Goal: Transaction & Acquisition: Obtain resource

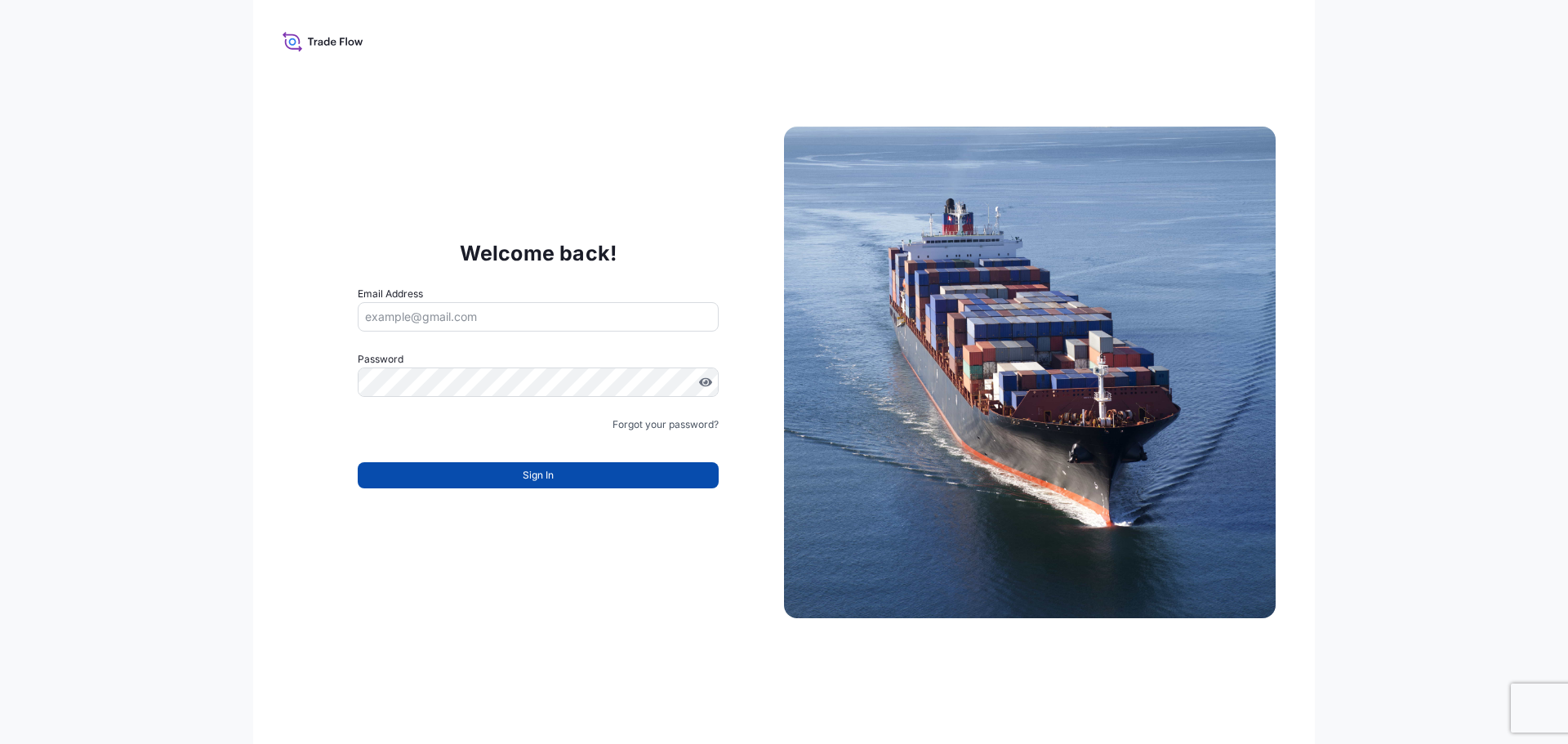
type input "[EMAIL_ADDRESS][DOMAIN_NAME]"
click at [482, 482] on button "Sign In" at bounding box center [538, 475] width 361 height 26
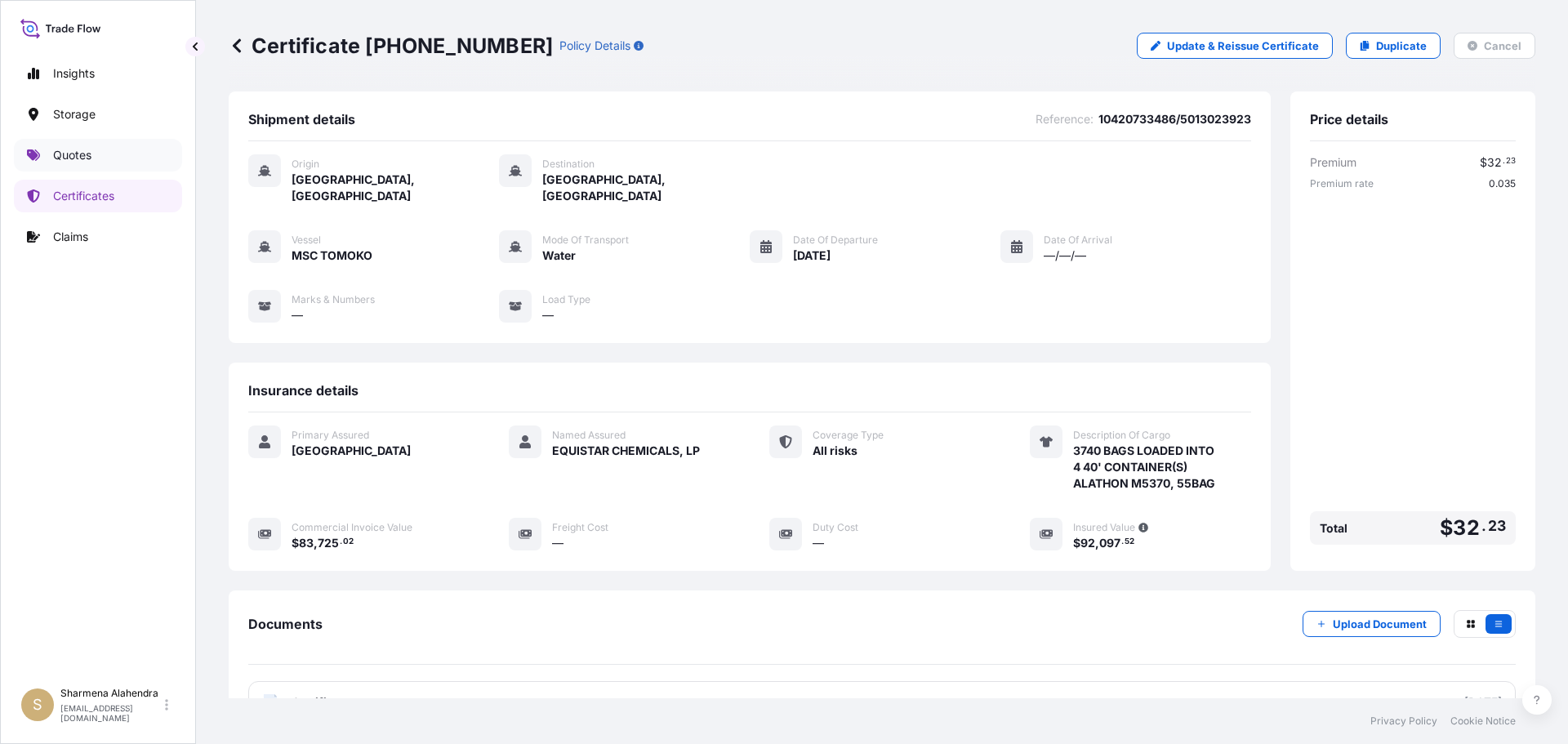
click at [114, 149] on link "Quotes" at bounding box center [98, 155] width 168 height 33
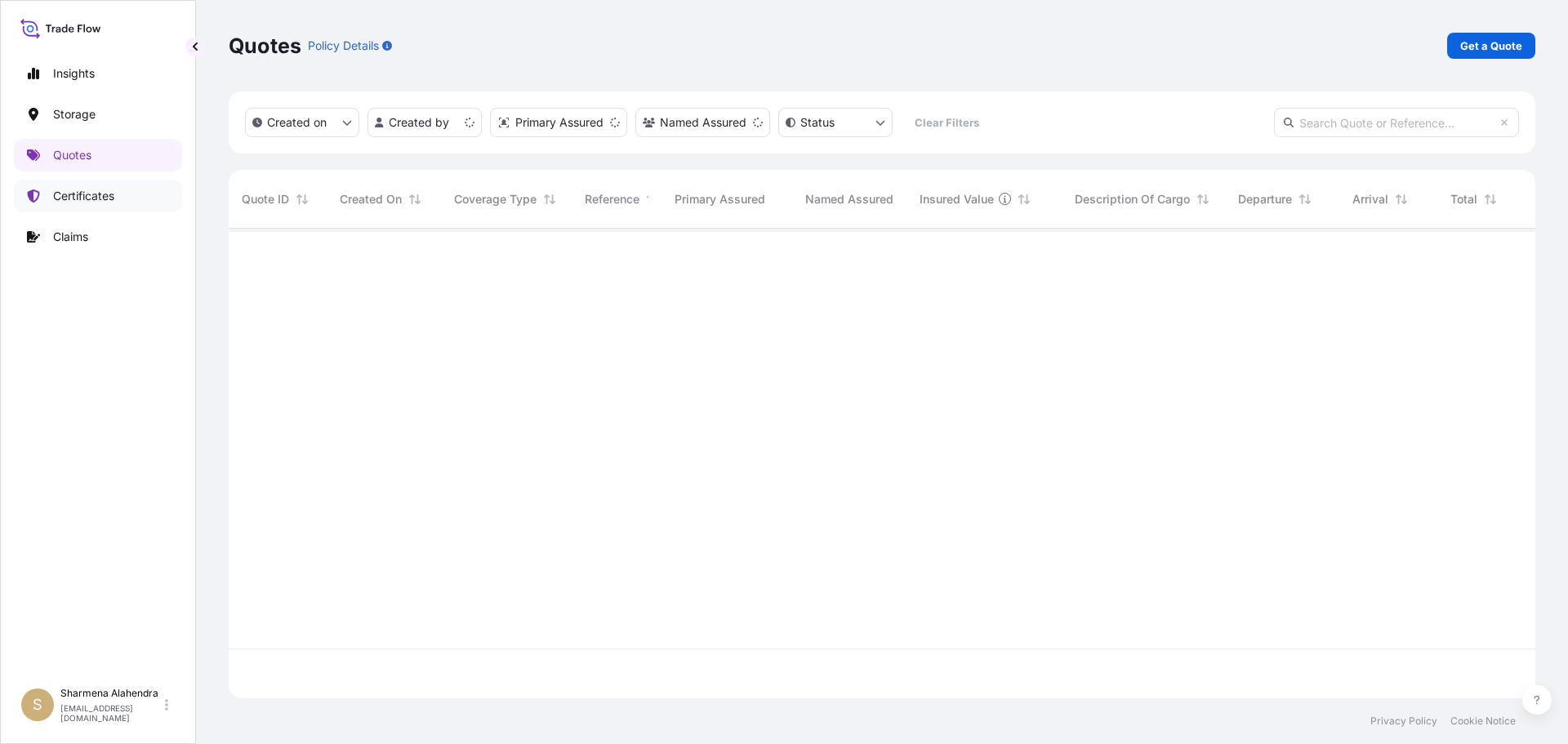
scroll to position [466, 1294]
click at [1475, 48] on p "Get a Quote" at bounding box center [1491, 45] width 62 height 17
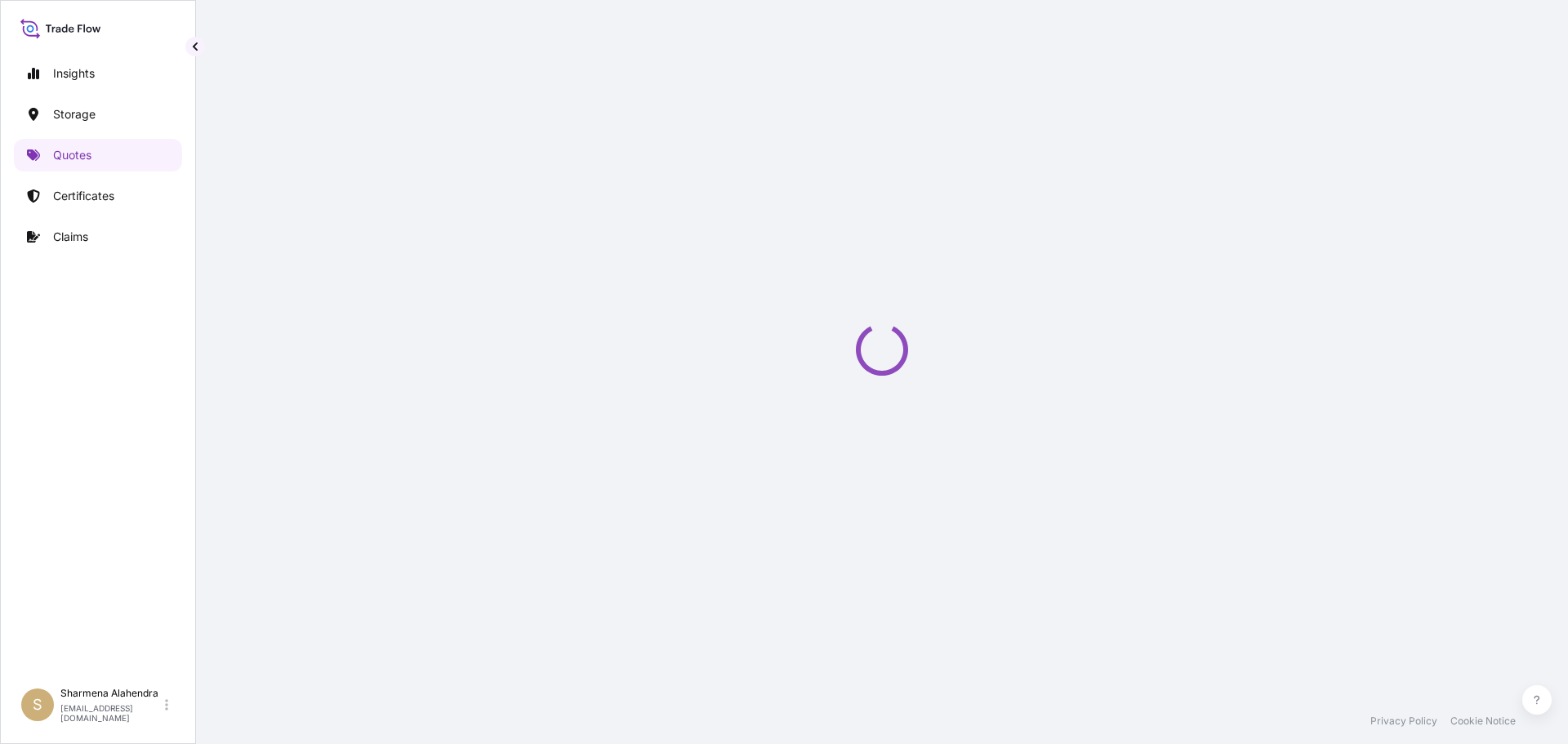
select select "Water"
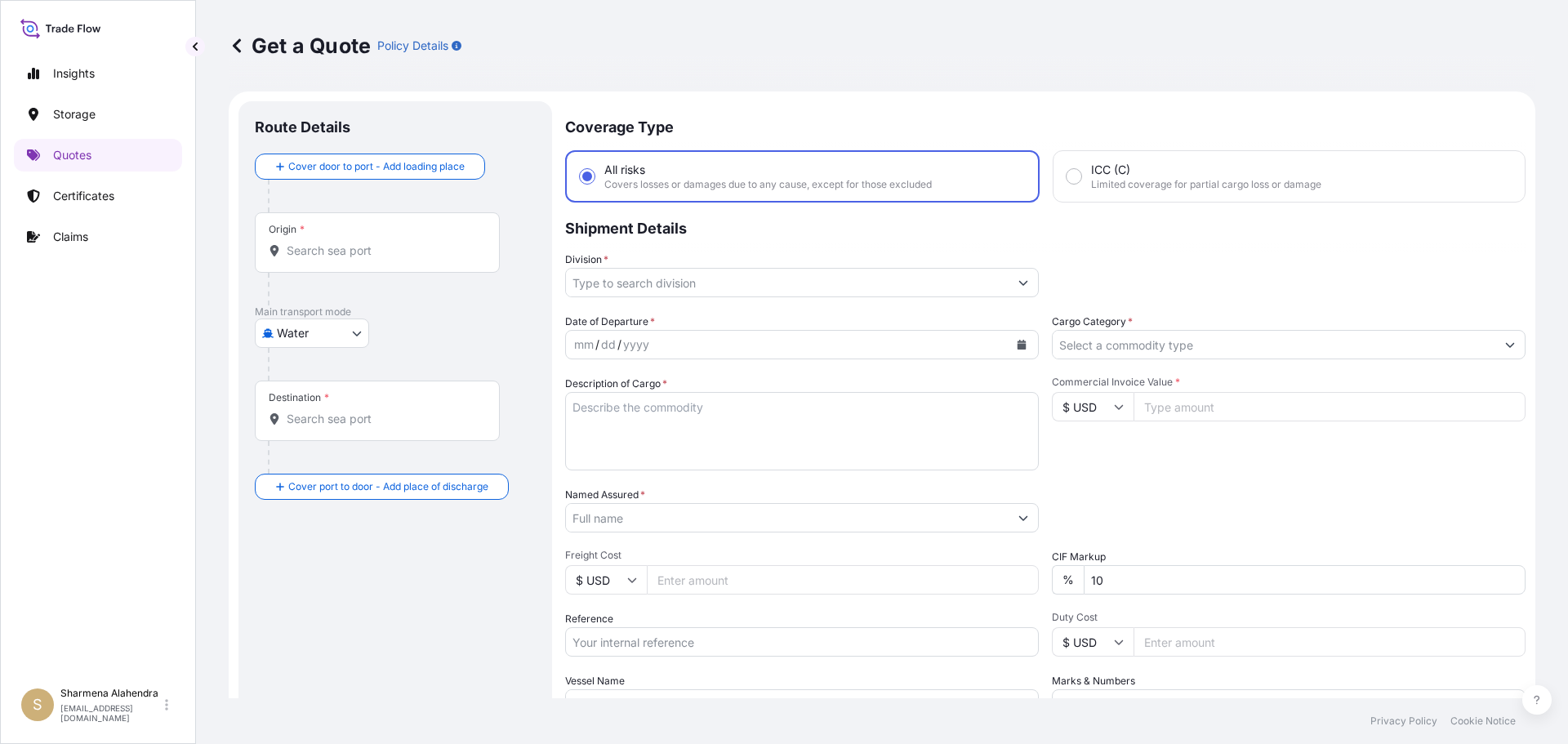
scroll to position [26, 0]
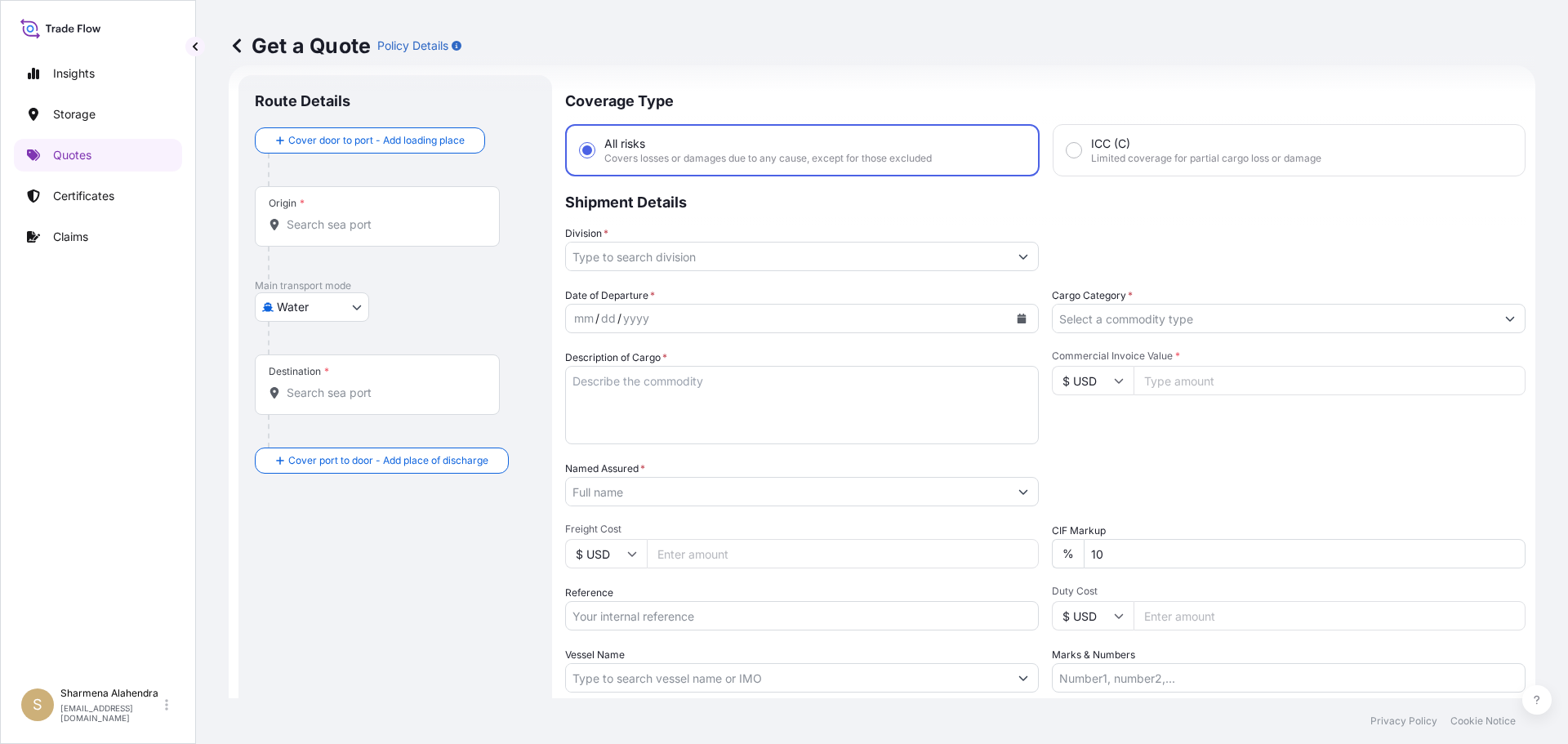
click at [959, 74] on div "Get a Quote Policy Details" at bounding box center [882, 45] width 1306 height 92
click at [351, 225] on input "Origin *" at bounding box center [382, 224] width 193 height 17
paste input "[GEOGRAPHIC_DATA], [GEOGRAPHIC_DATA]"
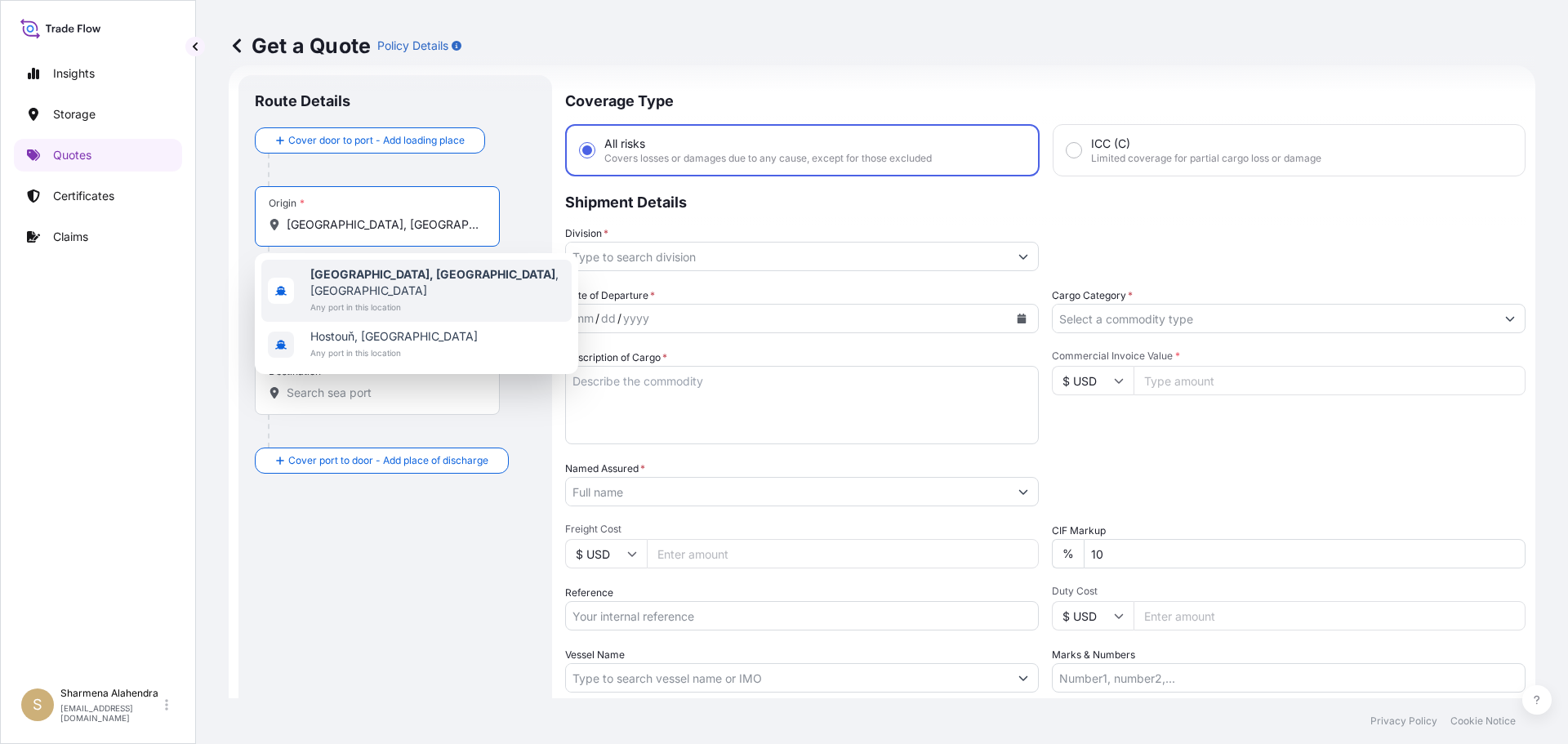
click at [367, 299] on span "Any port in this location" at bounding box center [437, 307] width 255 height 17
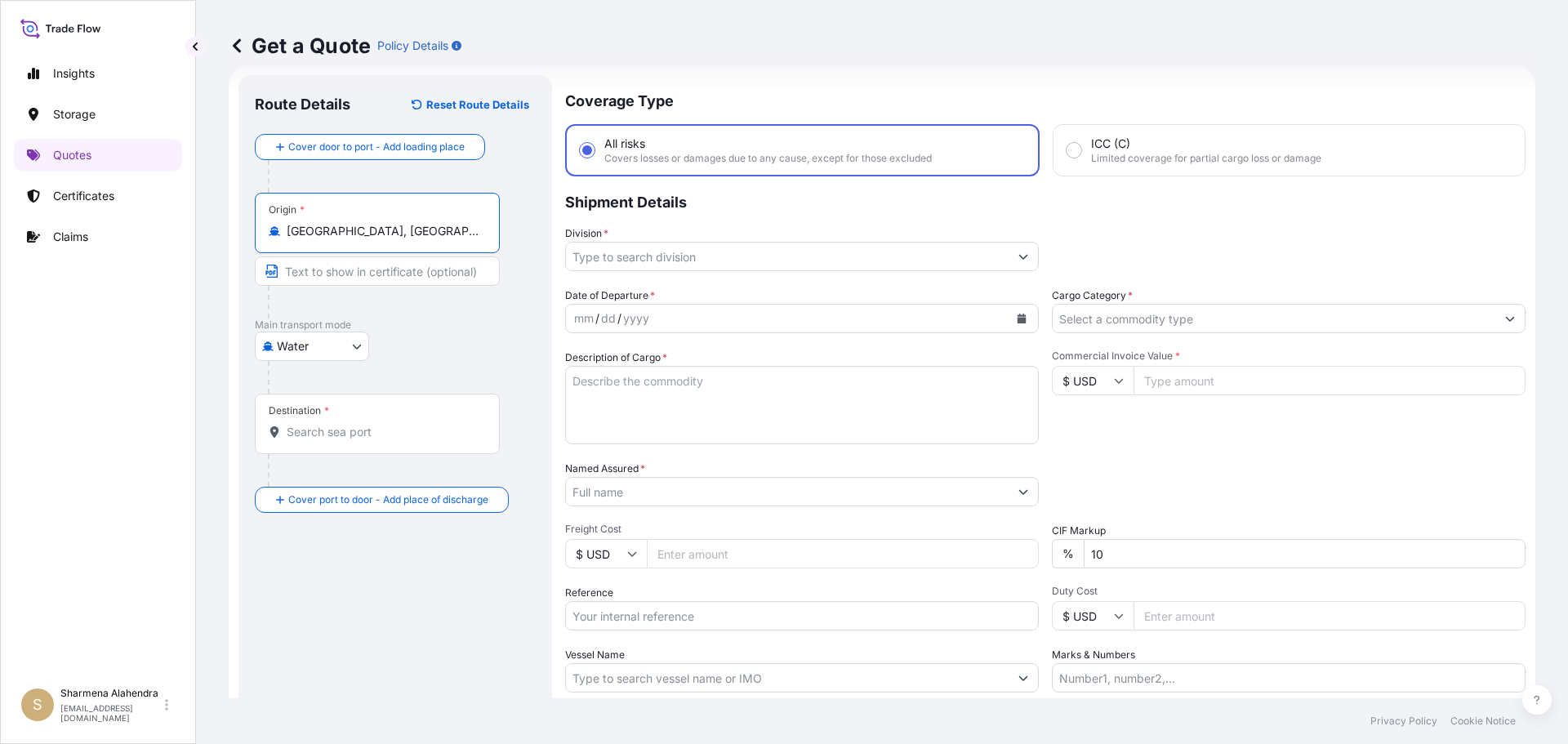
type input "[GEOGRAPHIC_DATA], [GEOGRAPHIC_DATA], [GEOGRAPHIC_DATA]"
click at [865, 87] on div "Get a Quote Policy Details" at bounding box center [882, 45] width 1306 height 92
click at [323, 428] on input "Destination *" at bounding box center [382, 432] width 193 height 17
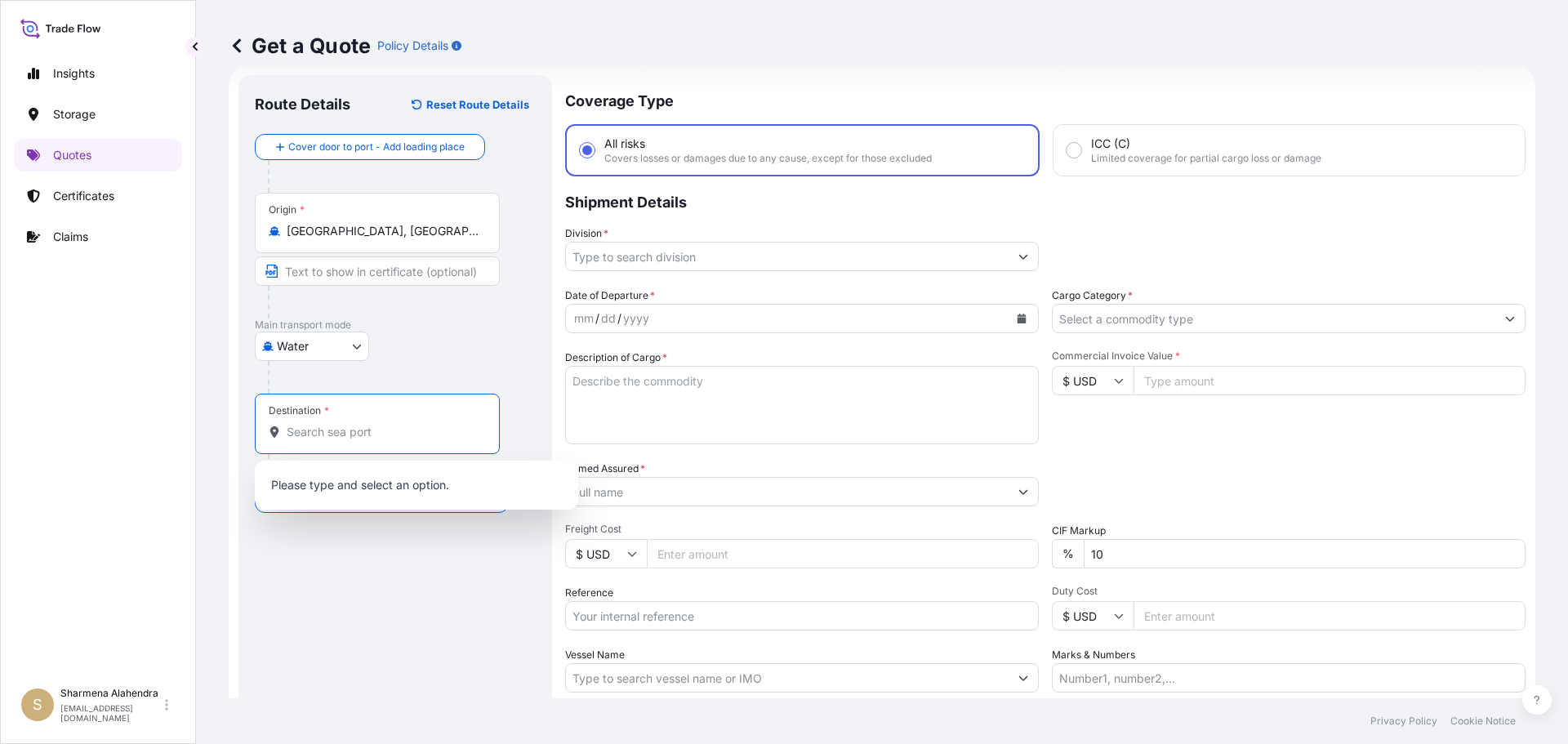
paste input "[PERSON_NAME], [GEOGRAPHIC_DATA]"
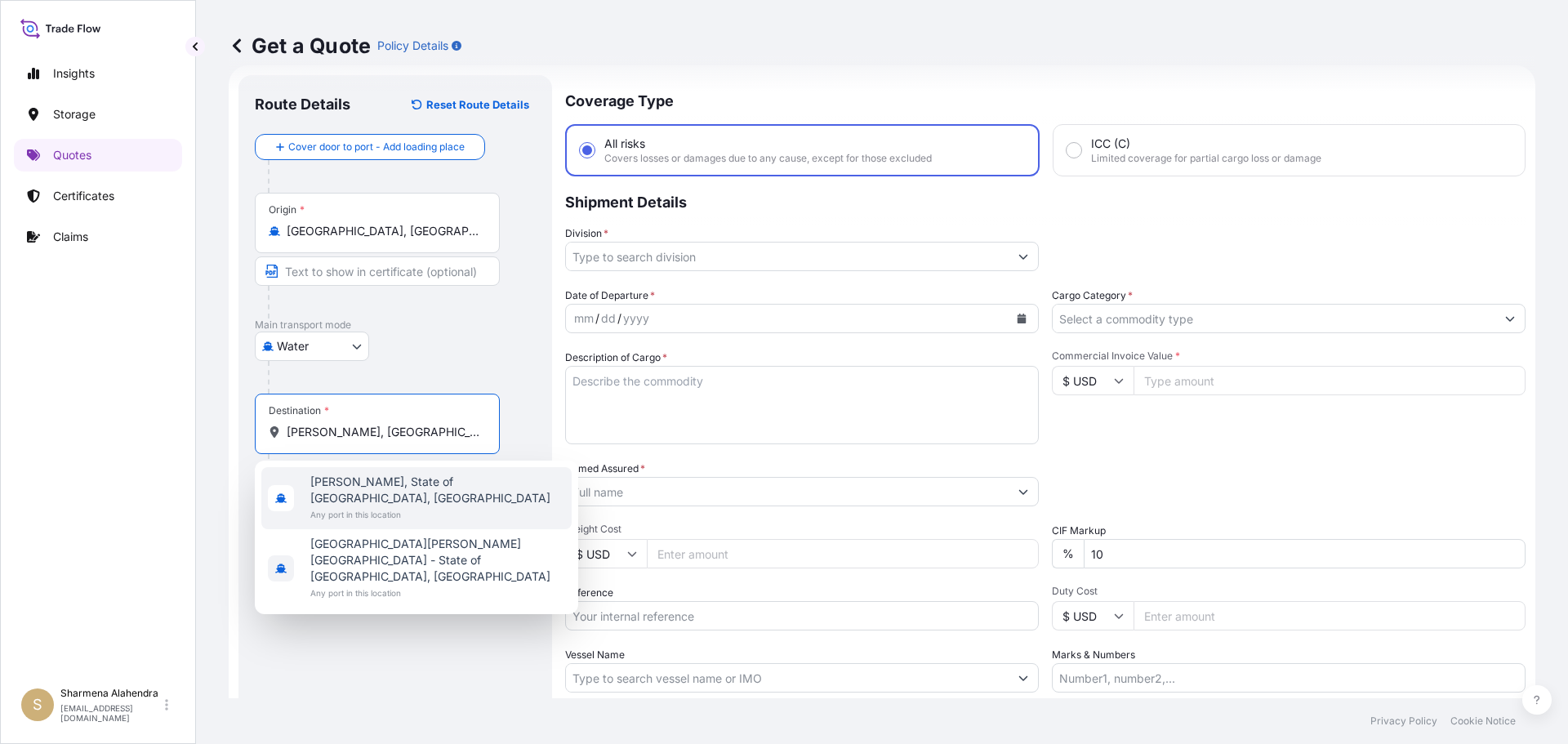
click at [405, 507] on span "Any port in this location" at bounding box center [437, 515] width 255 height 17
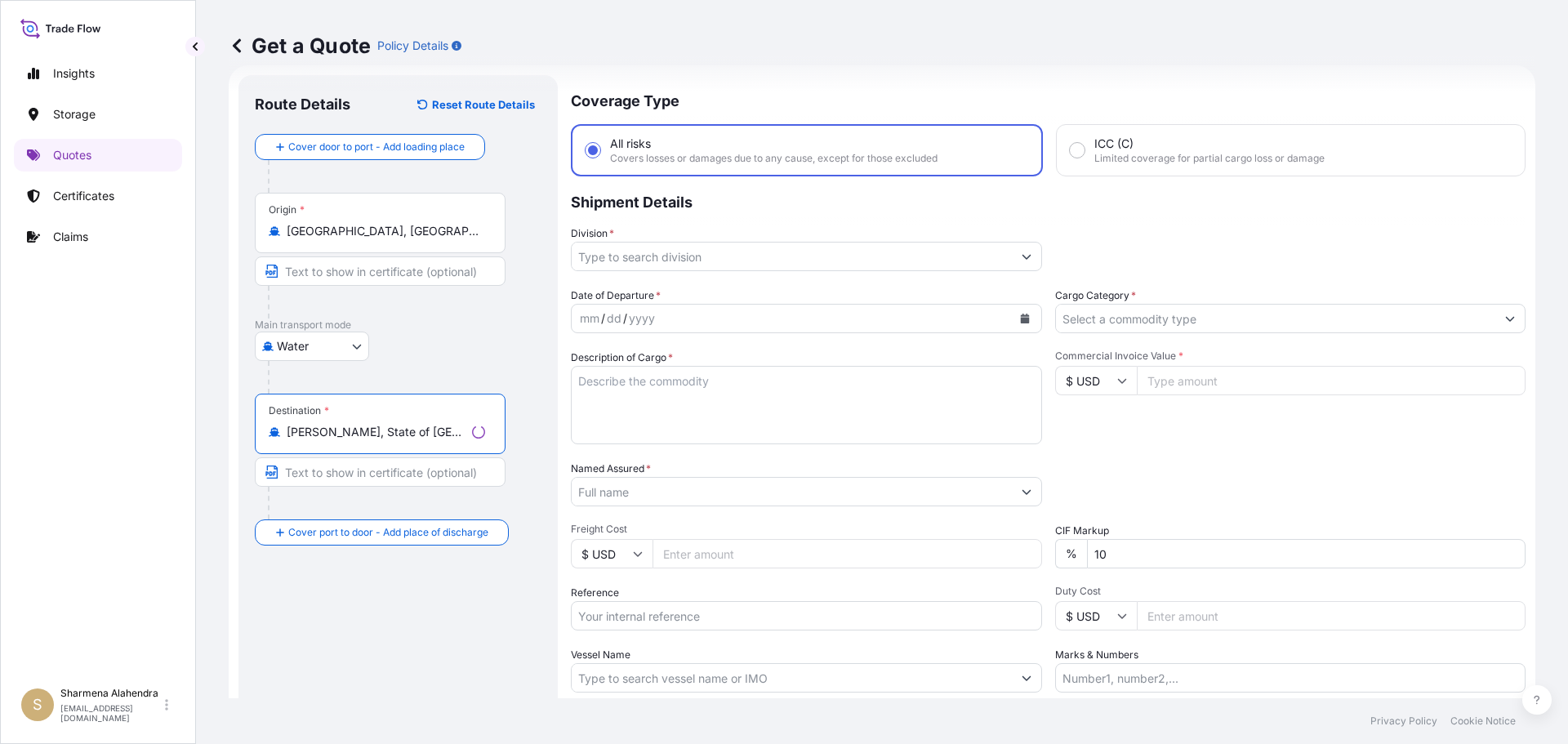
type input "[PERSON_NAME], State of [GEOGRAPHIC_DATA], [GEOGRAPHIC_DATA]"
click at [726, 256] on input "Division *" at bounding box center [792, 257] width 440 height 30
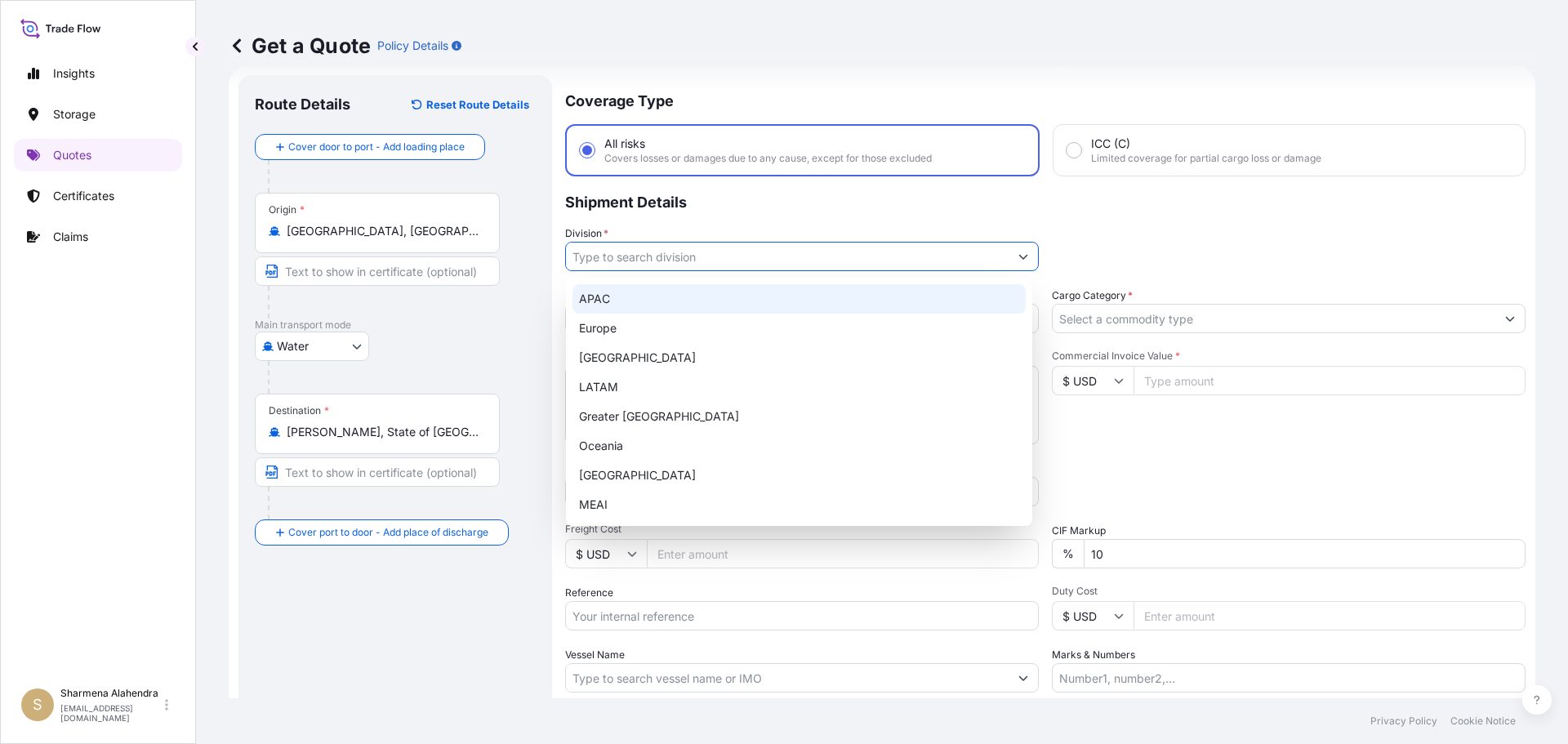
click at [616, 302] on div "APAC" at bounding box center [799, 299] width 453 height 30
type input "APAC"
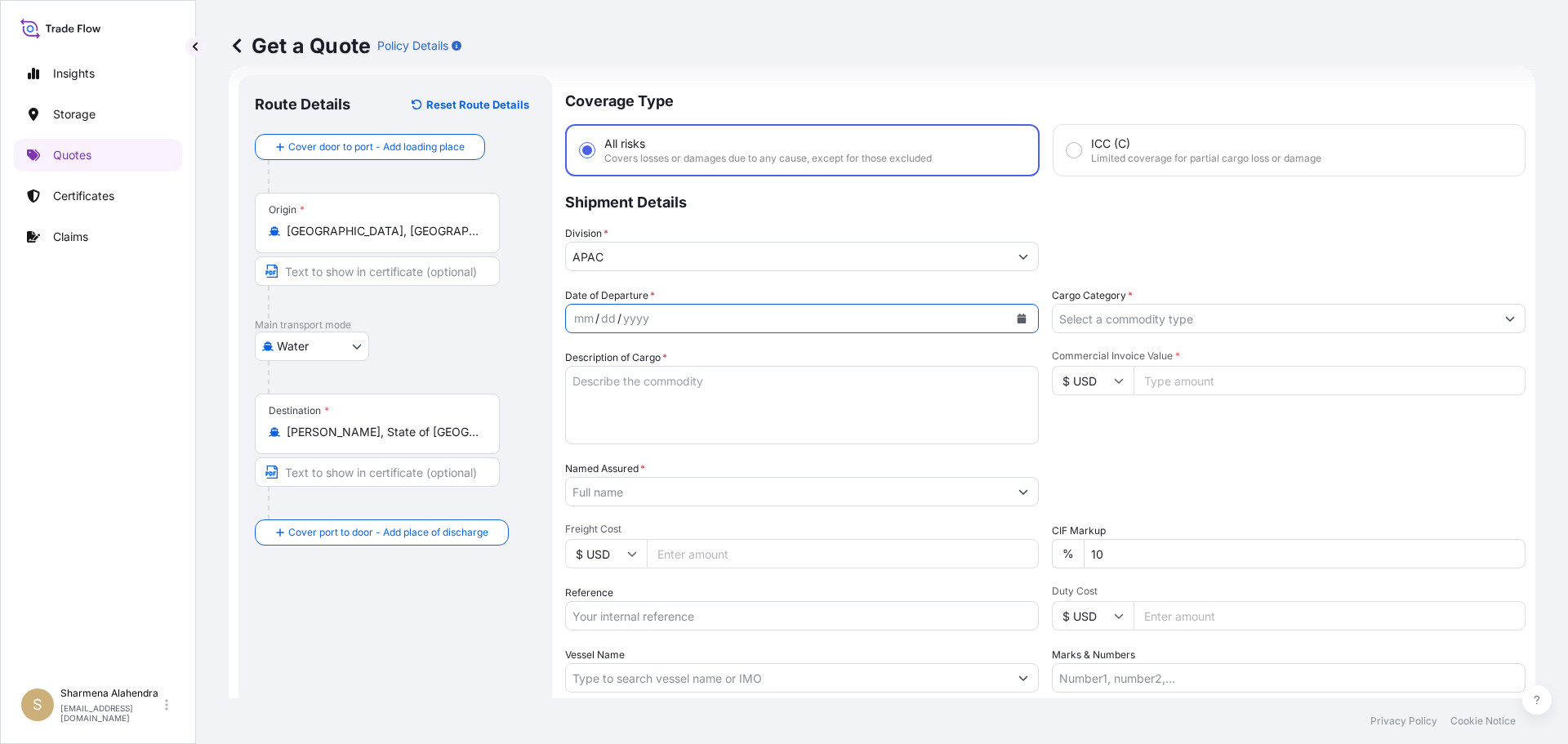
click at [1019, 318] on icon "Calendar" at bounding box center [1021, 319] width 9 height 10
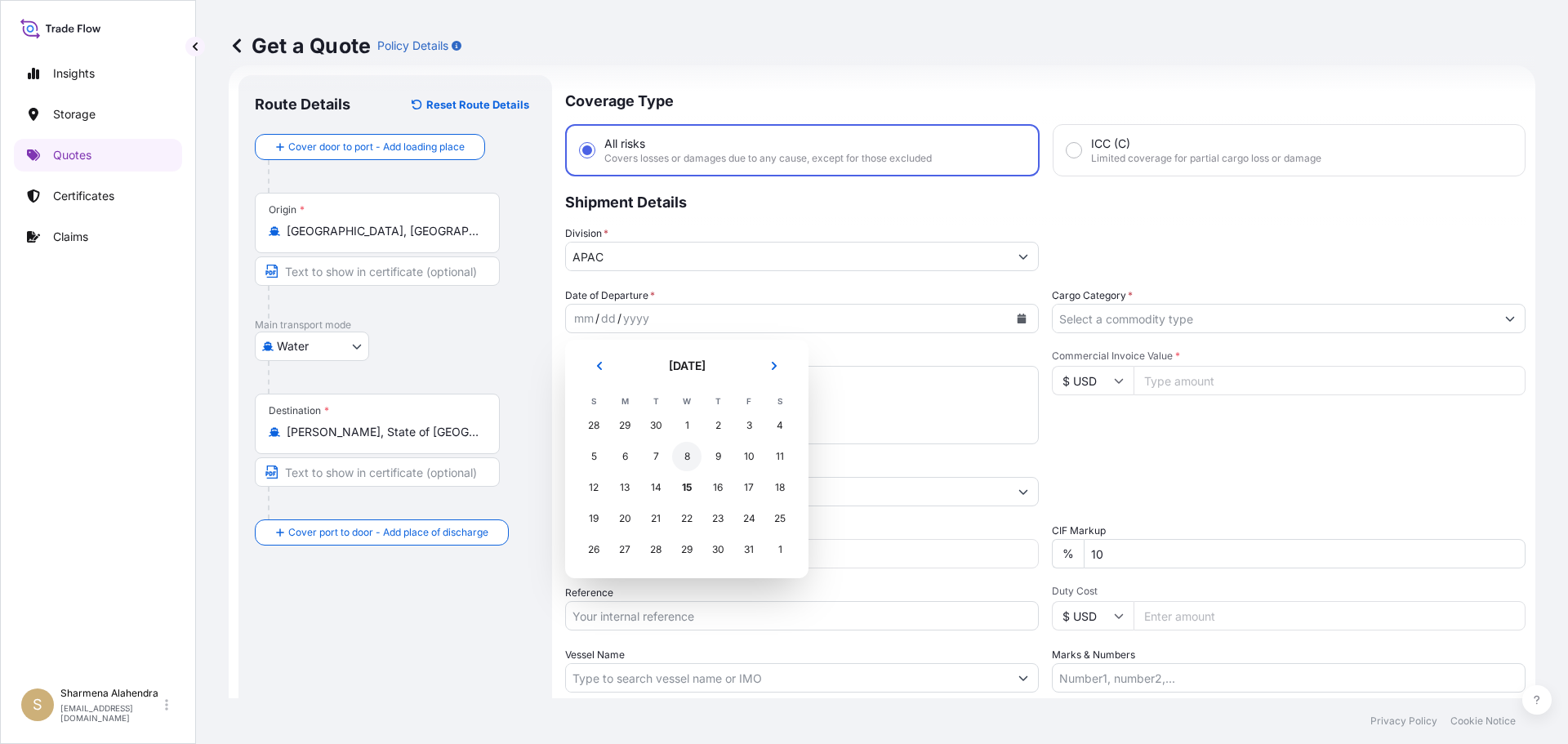
click at [691, 460] on div "8" at bounding box center [687, 456] width 30 height 30
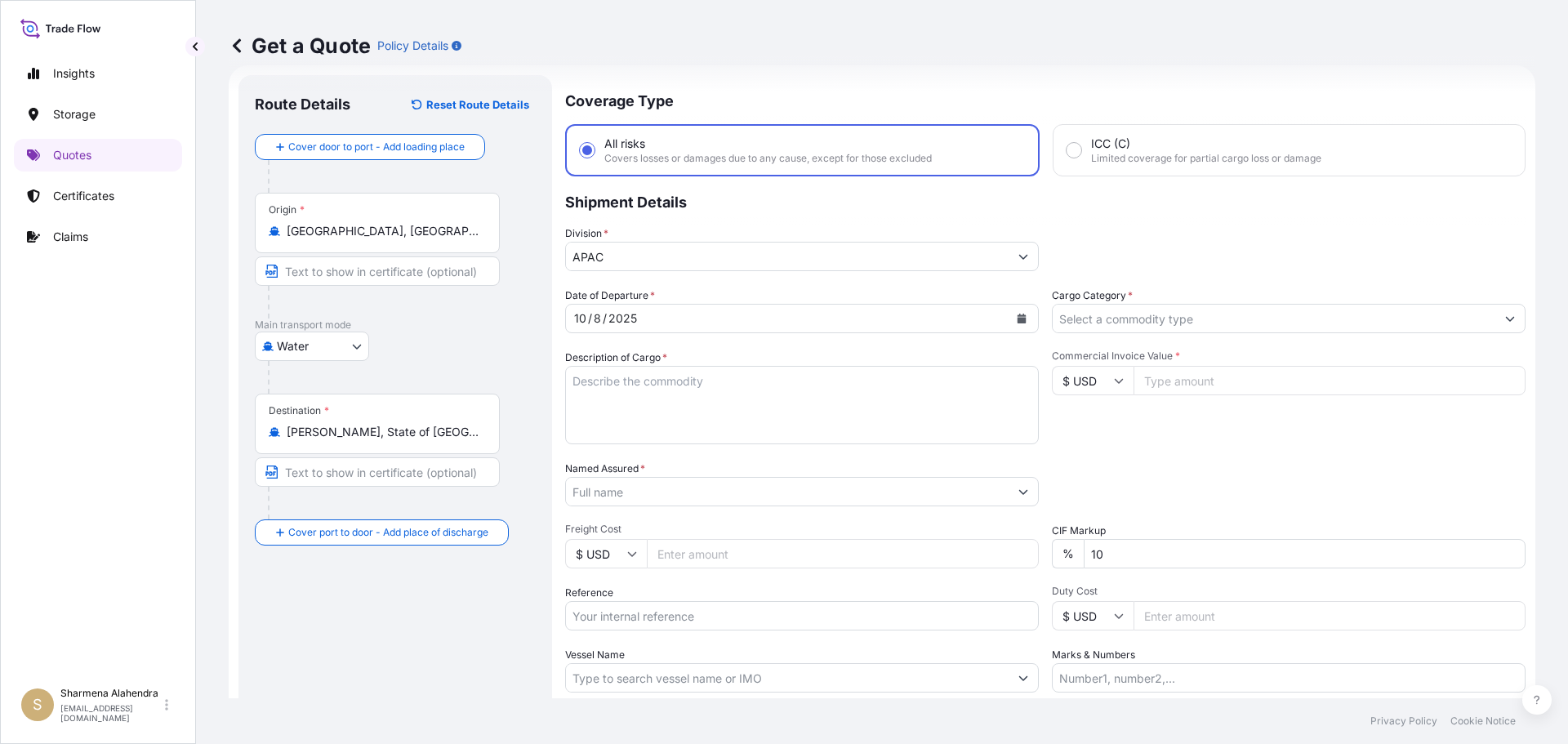
drag, startPoint x: 1059, startPoint y: 97, endPoint x: 1042, endPoint y: 139, distance: 45.3
click at [1059, 97] on p "Coverage Type" at bounding box center [1045, 100] width 961 height 49
click at [604, 411] on textarea "Description of Cargo *" at bounding box center [802, 404] width 474 height 78
click at [823, 389] on textarea "Description of Cargo *" at bounding box center [802, 404] width 474 height 78
paste textarea "BULK UNPACKED LOADED INTO 1 20FT ISOTANK - DANGEROUS LIQUIDS GLYCOL ETHER PM AC…"
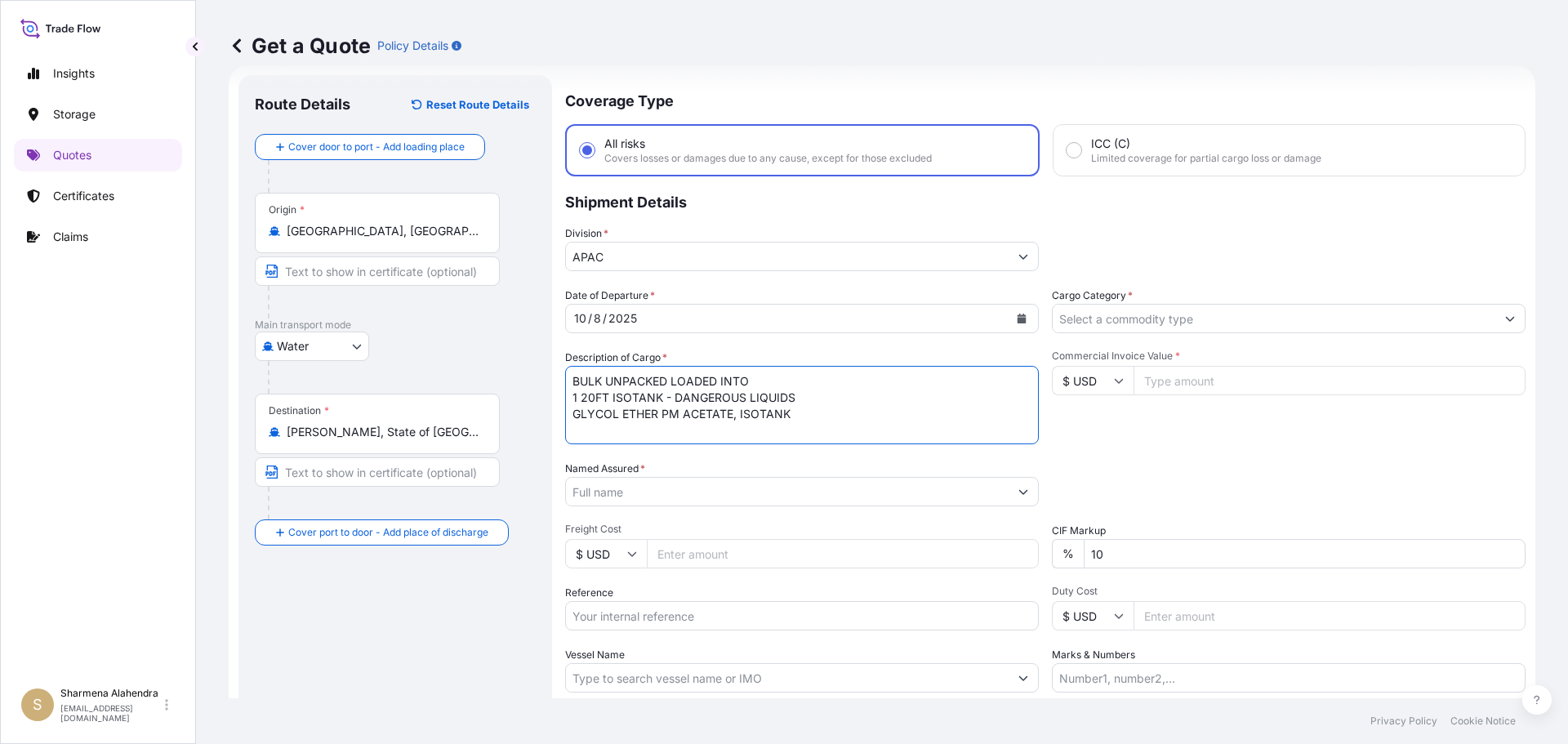
click at [571, 382] on textarea "BULK UNPACKED LOADED INTO 1 20FT ISOTANK - DANGEROUS LIQUIDS GLYCOL ETHER PM AC…" at bounding box center [802, 404] width 474 height 78
type textarea "1 BULK UNPACKED LOADED INTO 1 20FT ISOTANK - DANGEROUS LIQUIDS GLYCOL ETHER PM …"
click at [821, 492] on input "Named Assured *" at bounding box center [787, 492] width 442 height 30
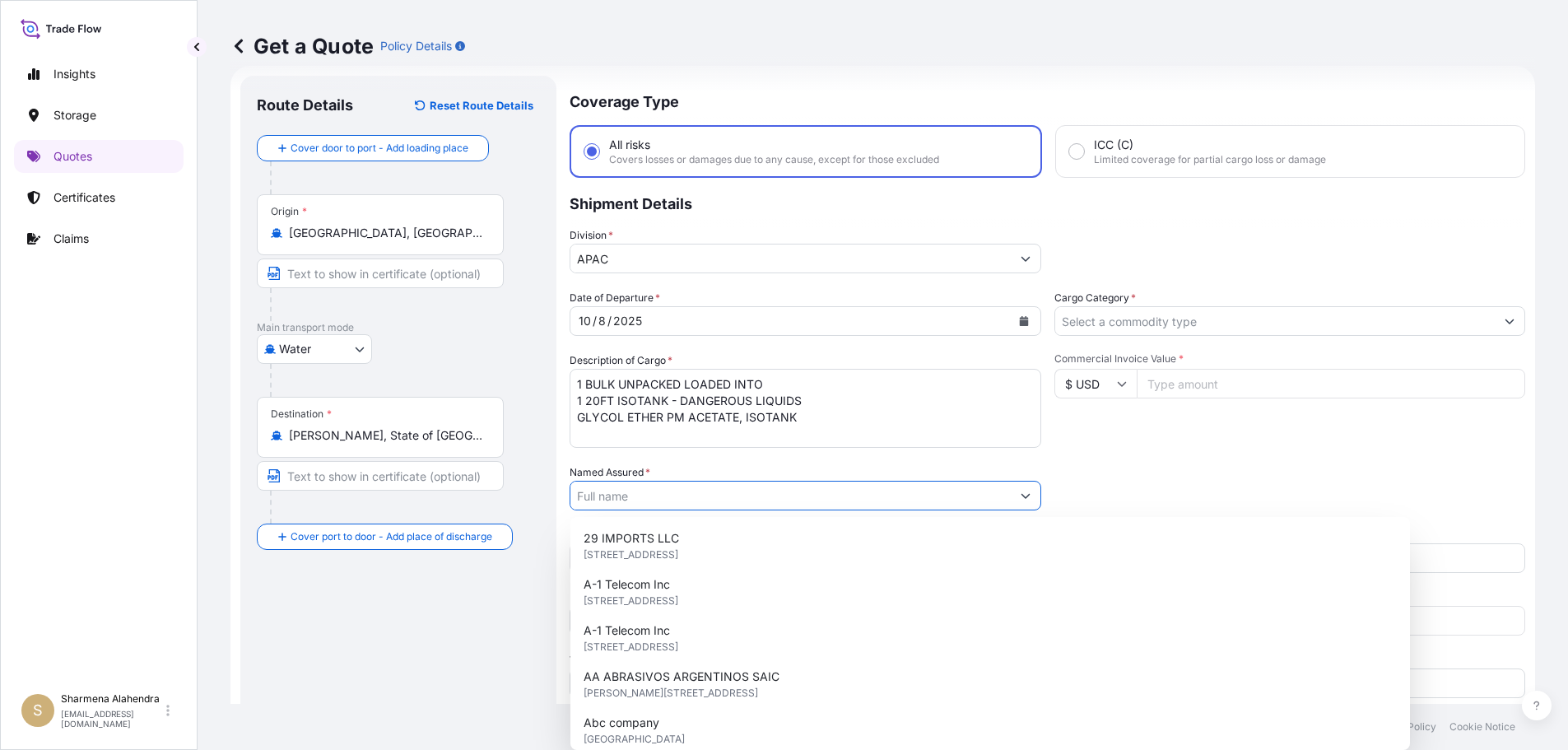
paste input "LYONDELL CHEMICAL COMPANY"
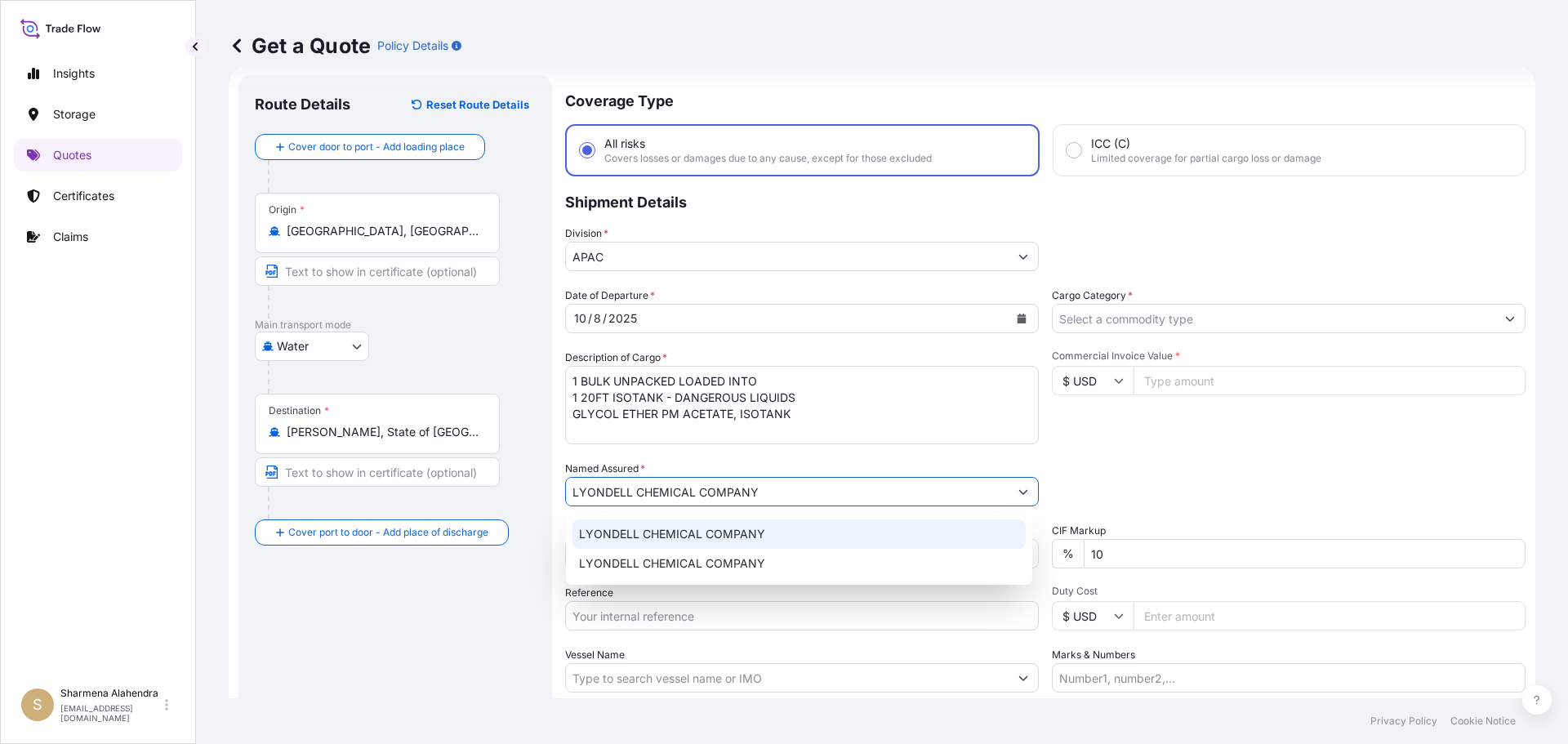
click at [680, 542] on div "LYONDELL CHEMICAL COMPANY" at bounding box center [799, 535] width 453 height 30
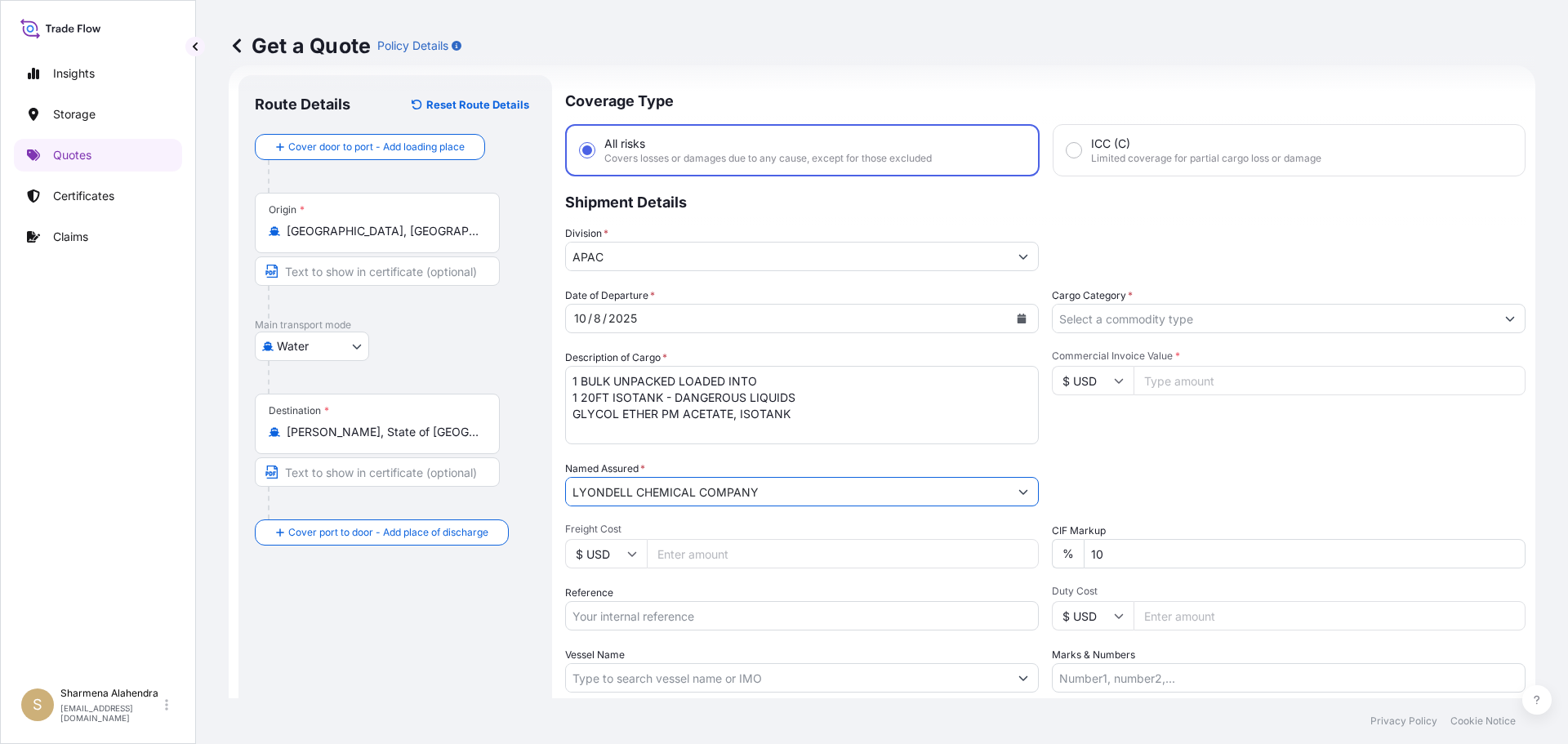
type input "LYONDELL CHEMICAL COMPANY"
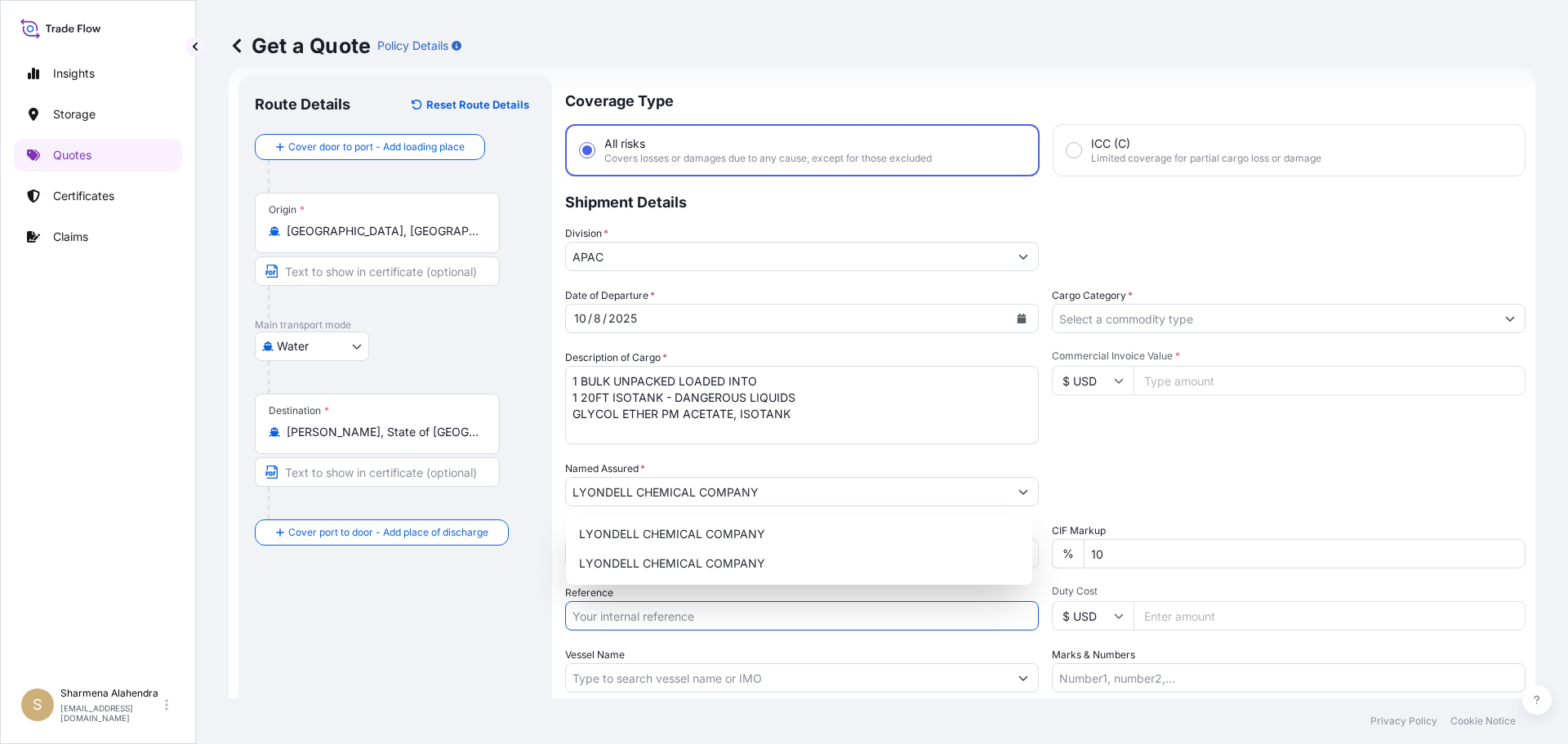
click at [637, 617] on input "Reference" at bounding box center [802, 617] width 474 height 30
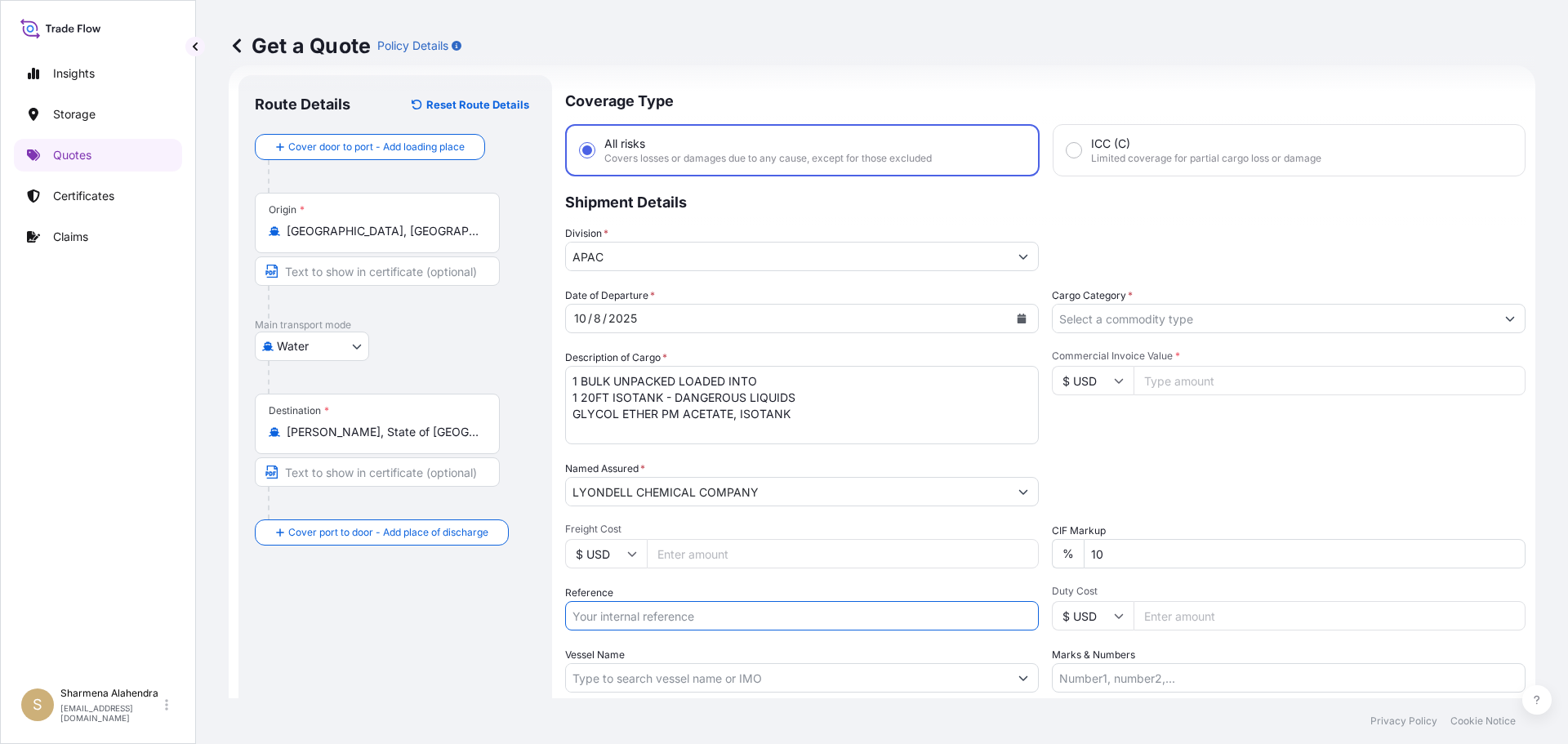
paste input "10420798900"
paste input "5013139683"
type input "10420798900/5013139683"
click at [687, 680] on input "Vessel Name" at bounding box center [787, 679] width 442 height 30
click at [837, 682] on input "Vessel Name" at bounding box center [787, 679] width 442 height 30
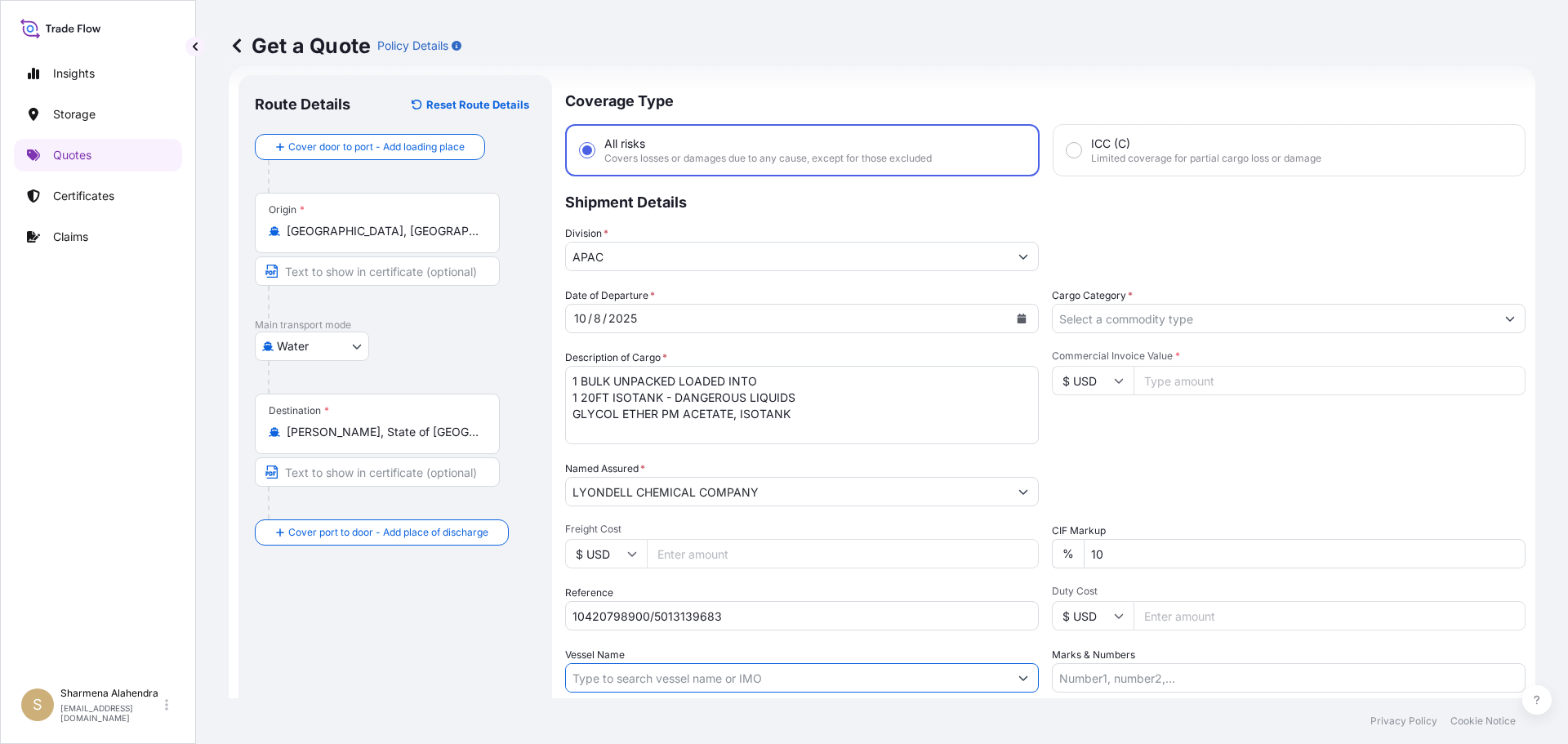
paste input "CMA CGM BERLIOZ"
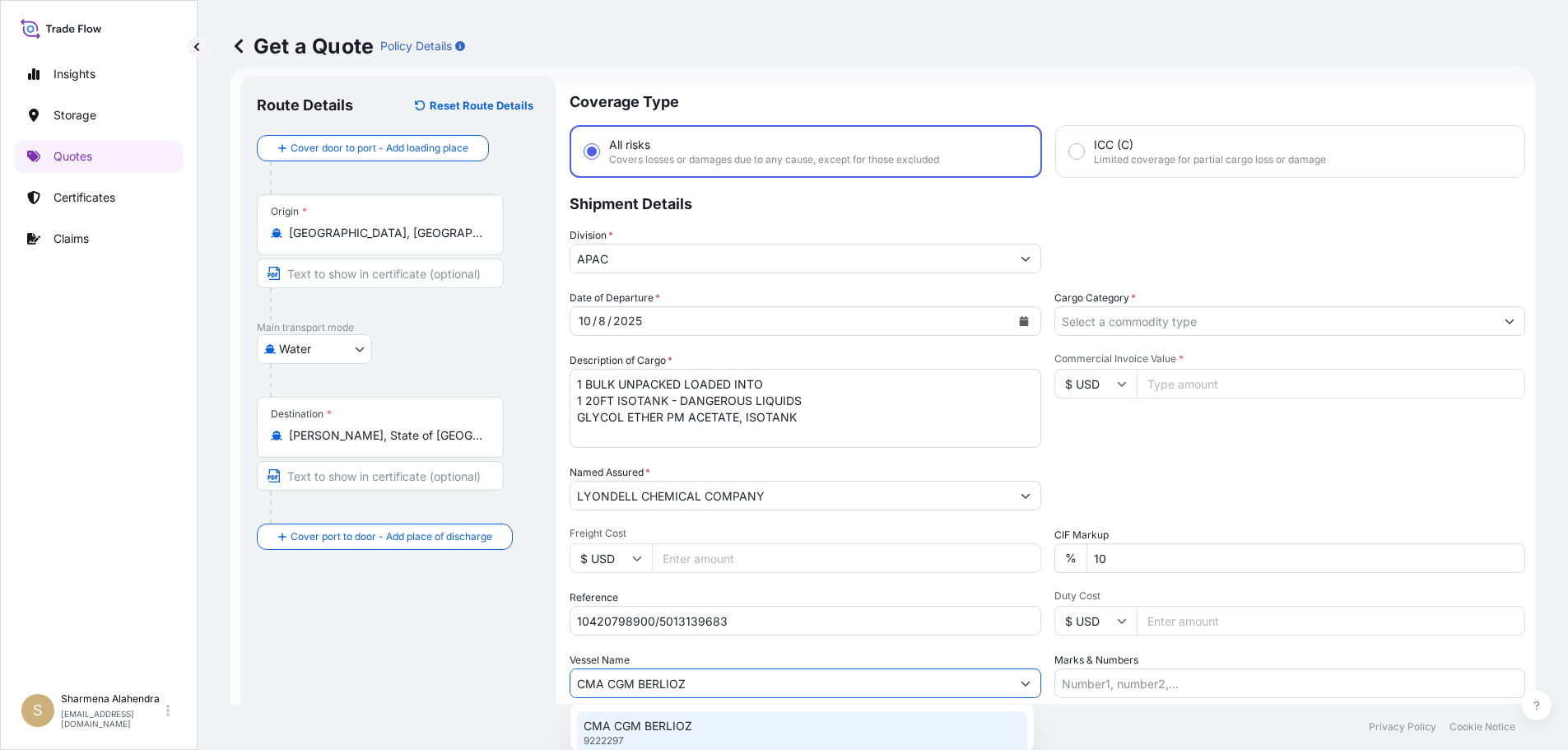
click at [688, 726] on p "CMA CGM BERLIOZ" at bounding box center [637, 726] width 109 height 17
type input "CMA CGM BERLIOZ"
click at [1292, 333] on input "Cargo Category *" at bounding box center [1284, 322] width 446 height 30
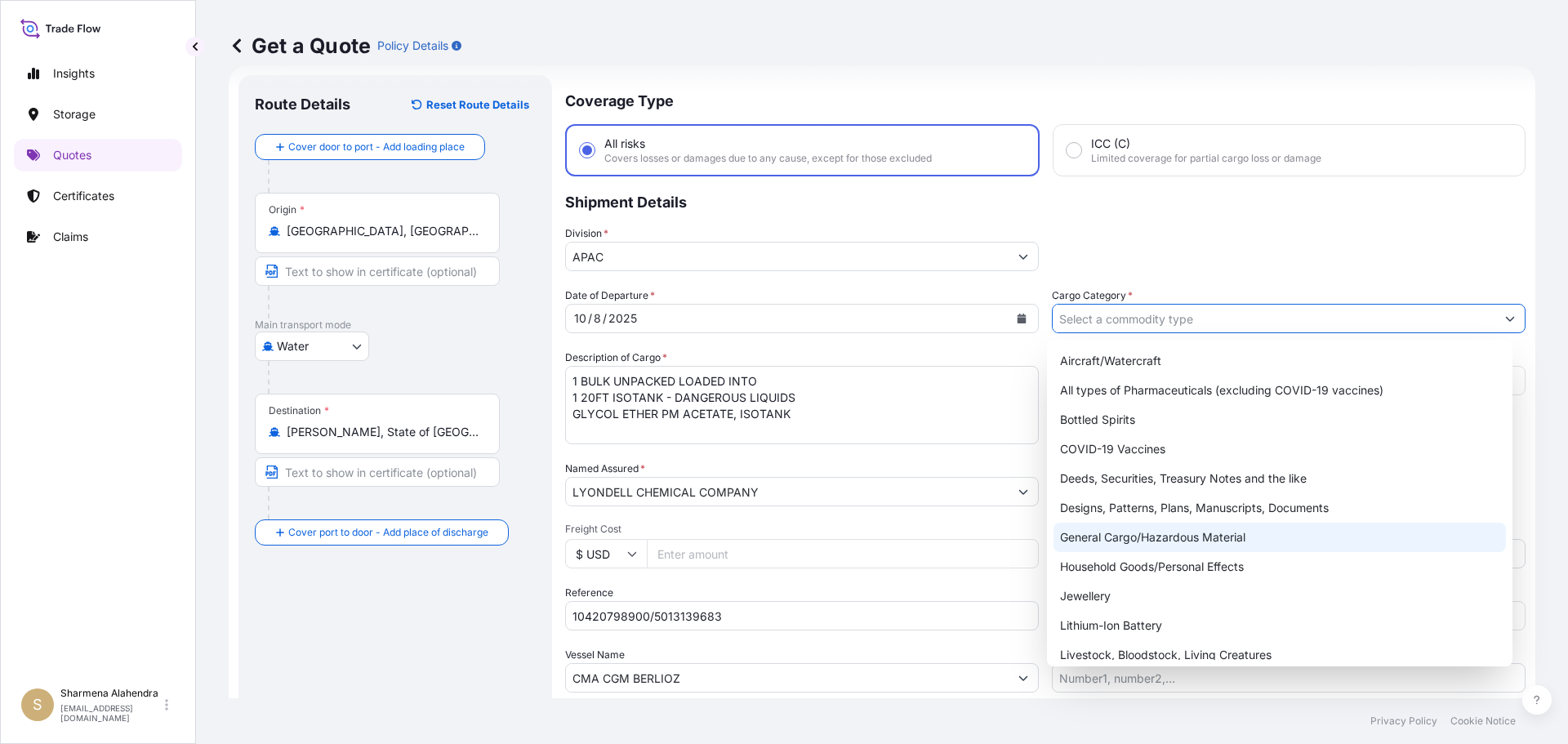
click at [1097, 537] on div "General Cargo/Hazardous Material" at bounding box center [1280, 537] width 453 height 30
type input "General Cargo/Hazardous Material"
click at [1101, 536] on div "General Cargo/Hazardous Material" at bounding box center [1280, 537] width 453 height 30
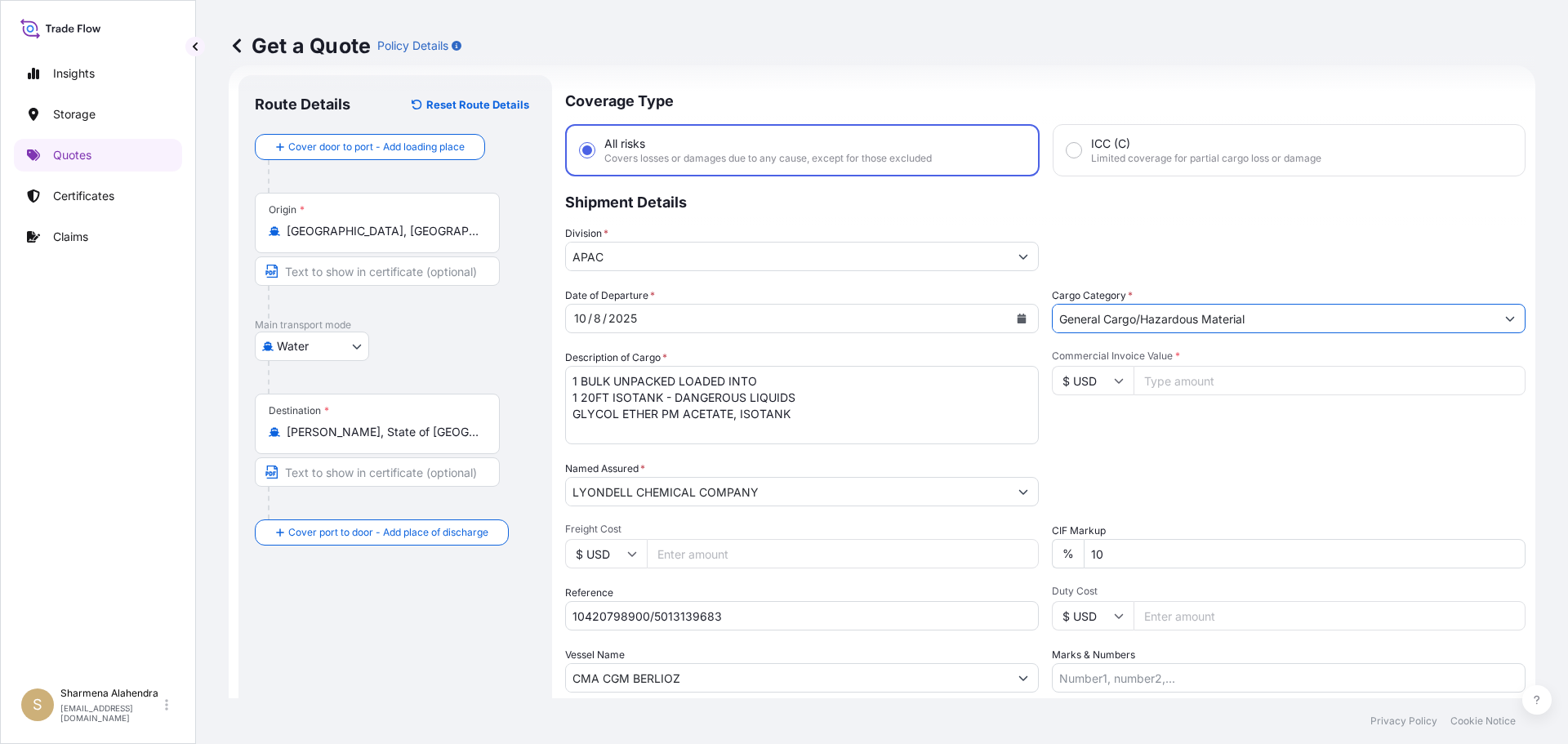
click at [1169, 375] on input "Commercial Invoice Value *" at bounding box center [1329, 380] width 392 height 30
paste input "24636.39"
type input "24636.39"
click at [1159, 465] on div "Packing Category Type to search a container mode Please select a primary mode o…" at bounding box center [1289, 483] width 474 height 45
click at [1157, 680] on input "Marks & Numbers" at bounding box center [1289, 679] width 474 height 30
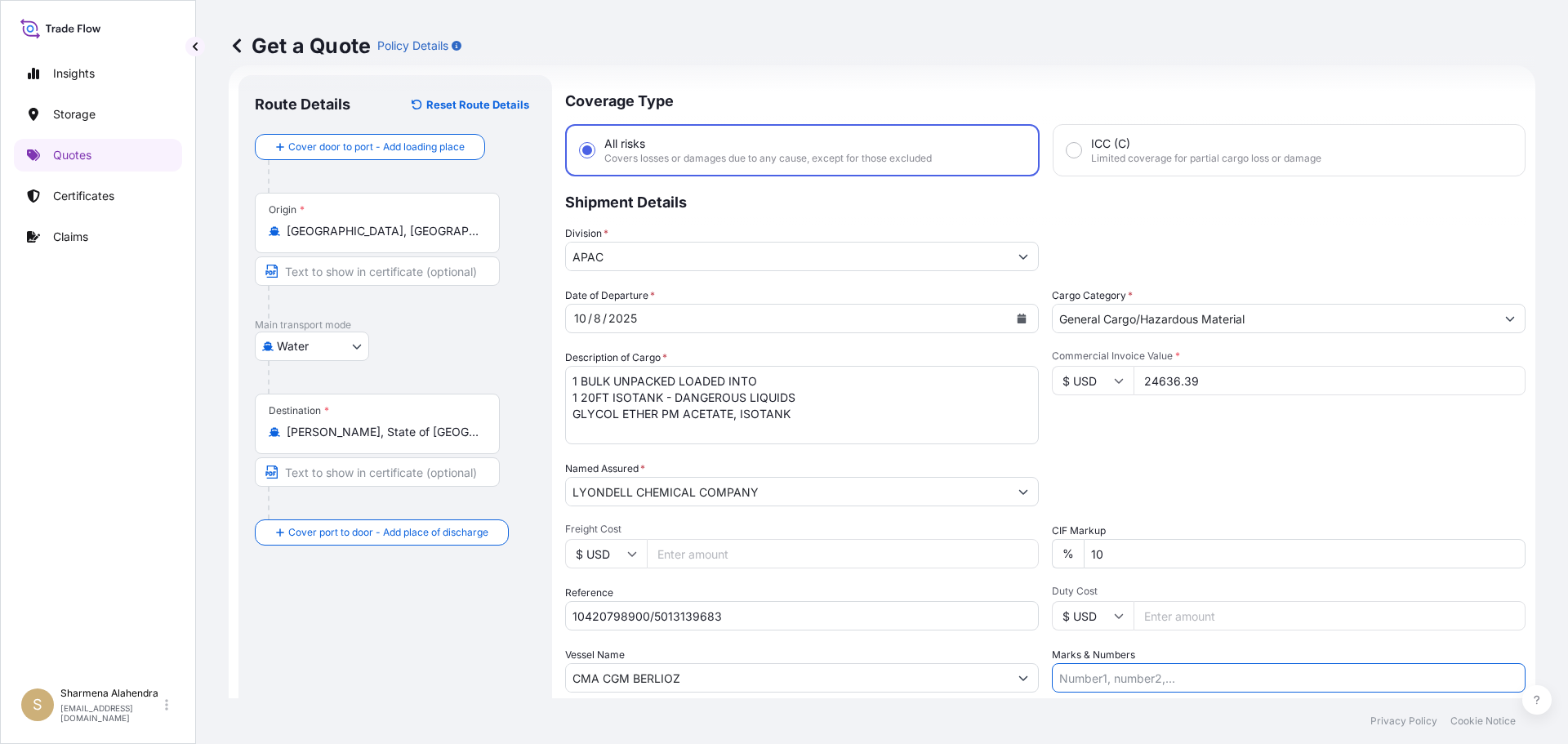
paste input "CUSTOMER PO NUMBER 4900870569"
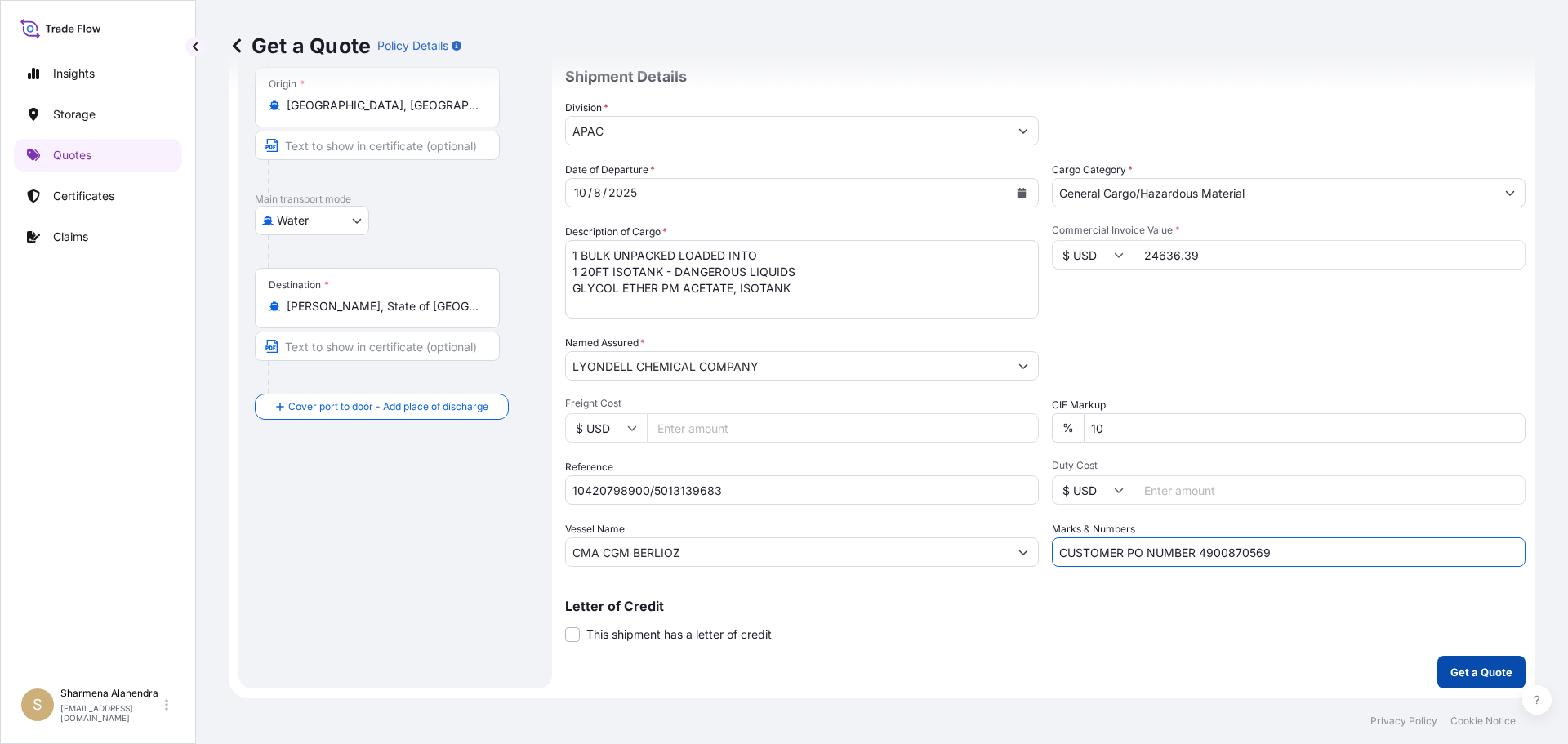
type input "CUSTOMER PO NUMBER 4900870569"
click at [1450, 673] on p "Get a Quote" at bounding box center [1481, 672] width 62 height 17
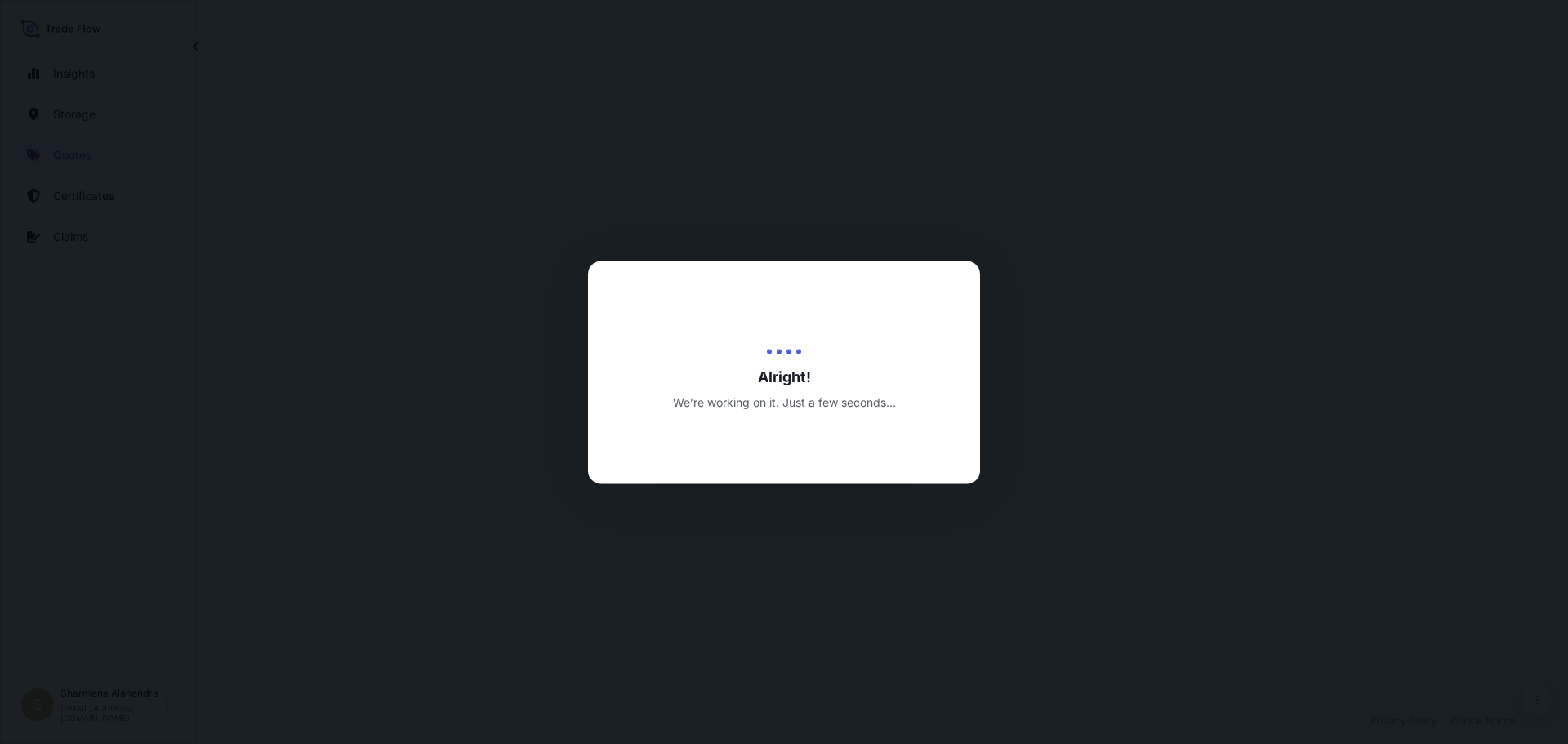
select select "Water"
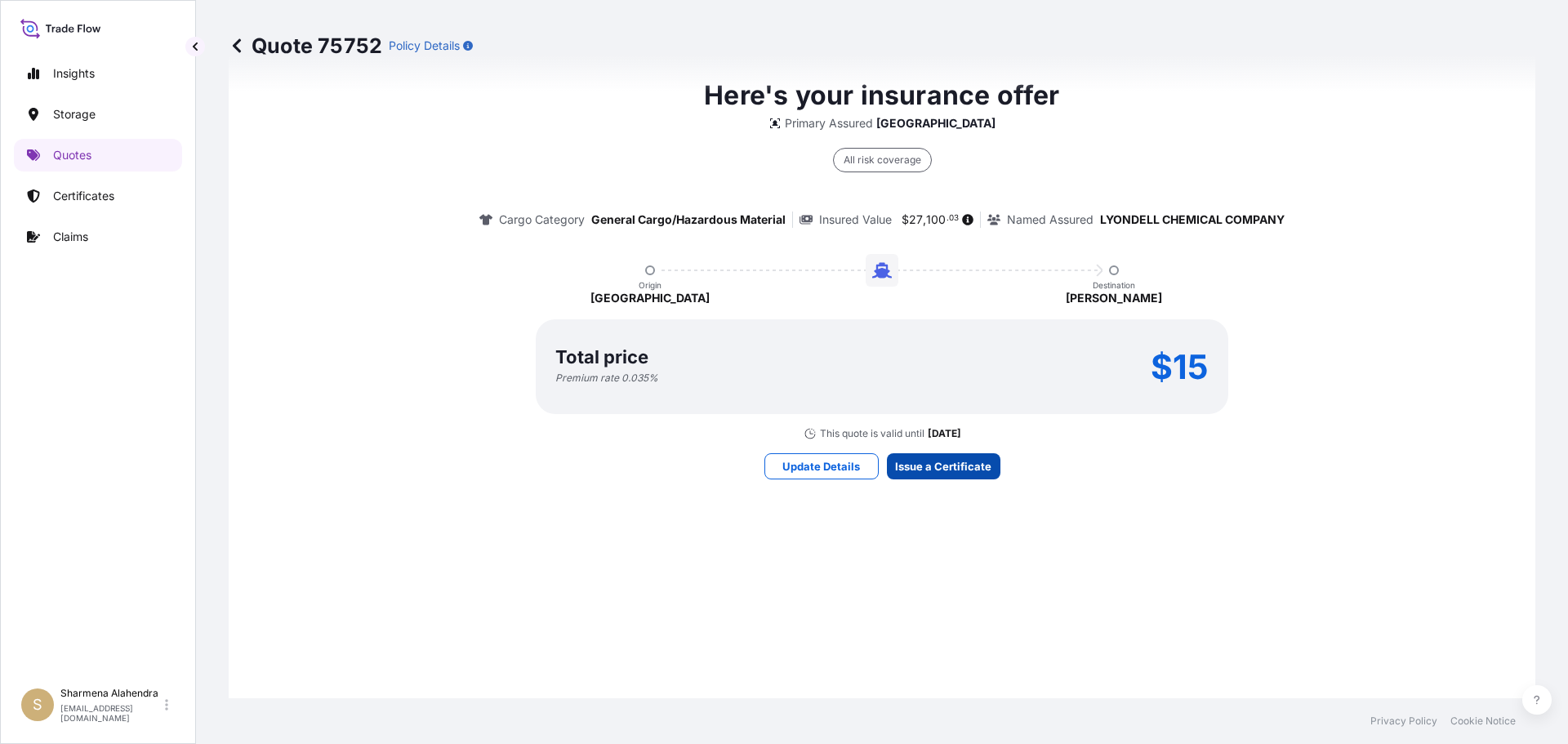
scroll to position [2336, 0]
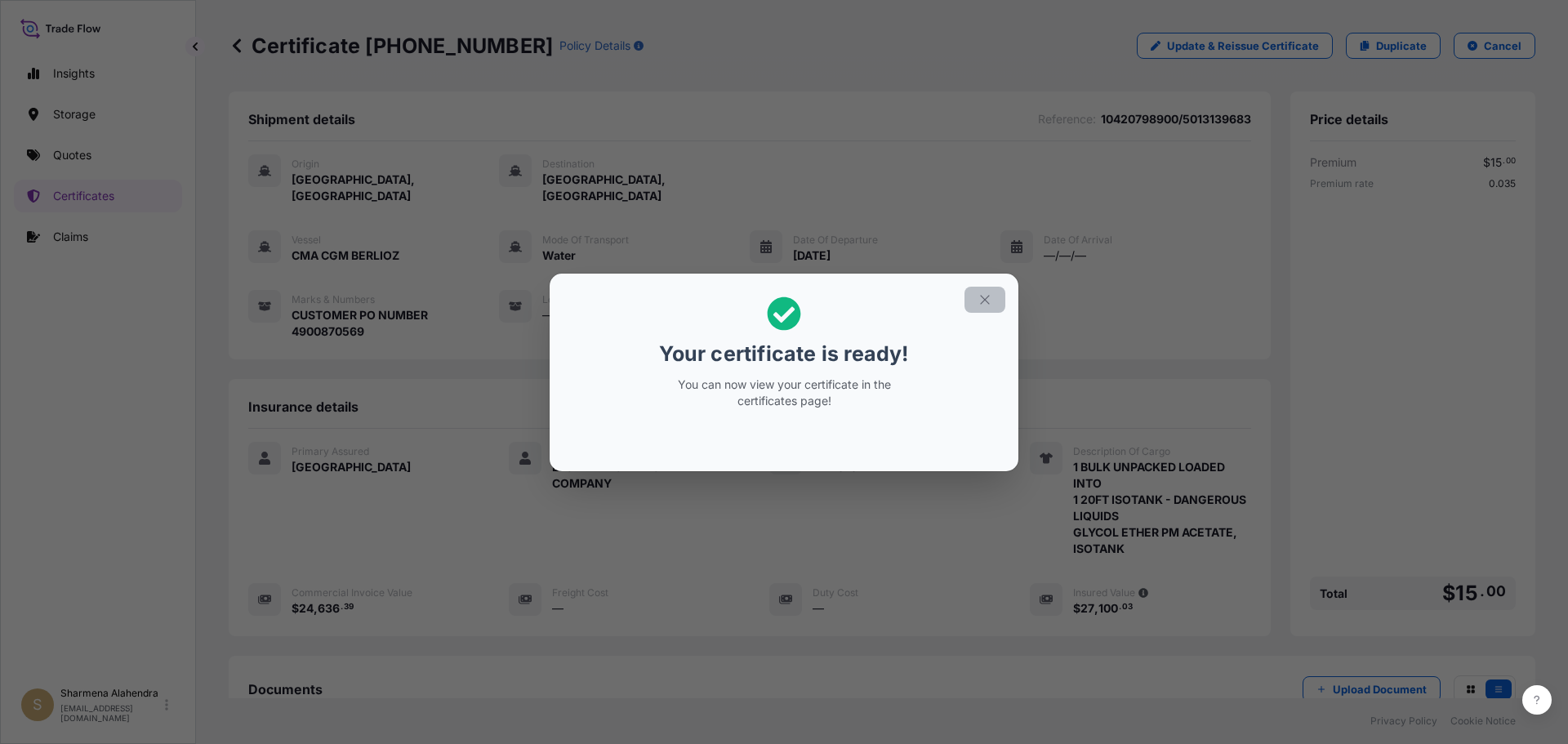
click at [977, 296] on button "button" at bounding box center [984, 299] width 40 height 26
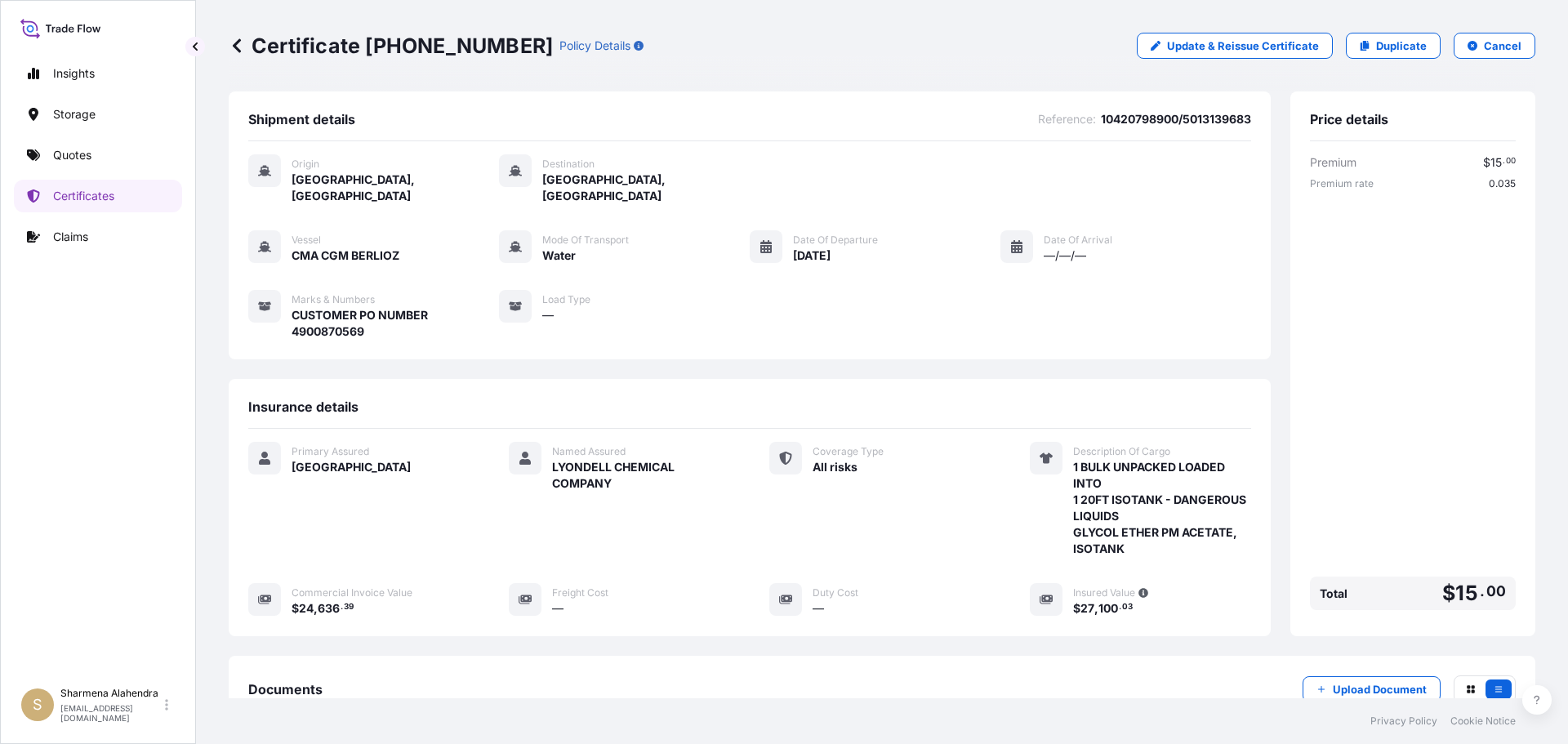
scroll to position [196, 0]
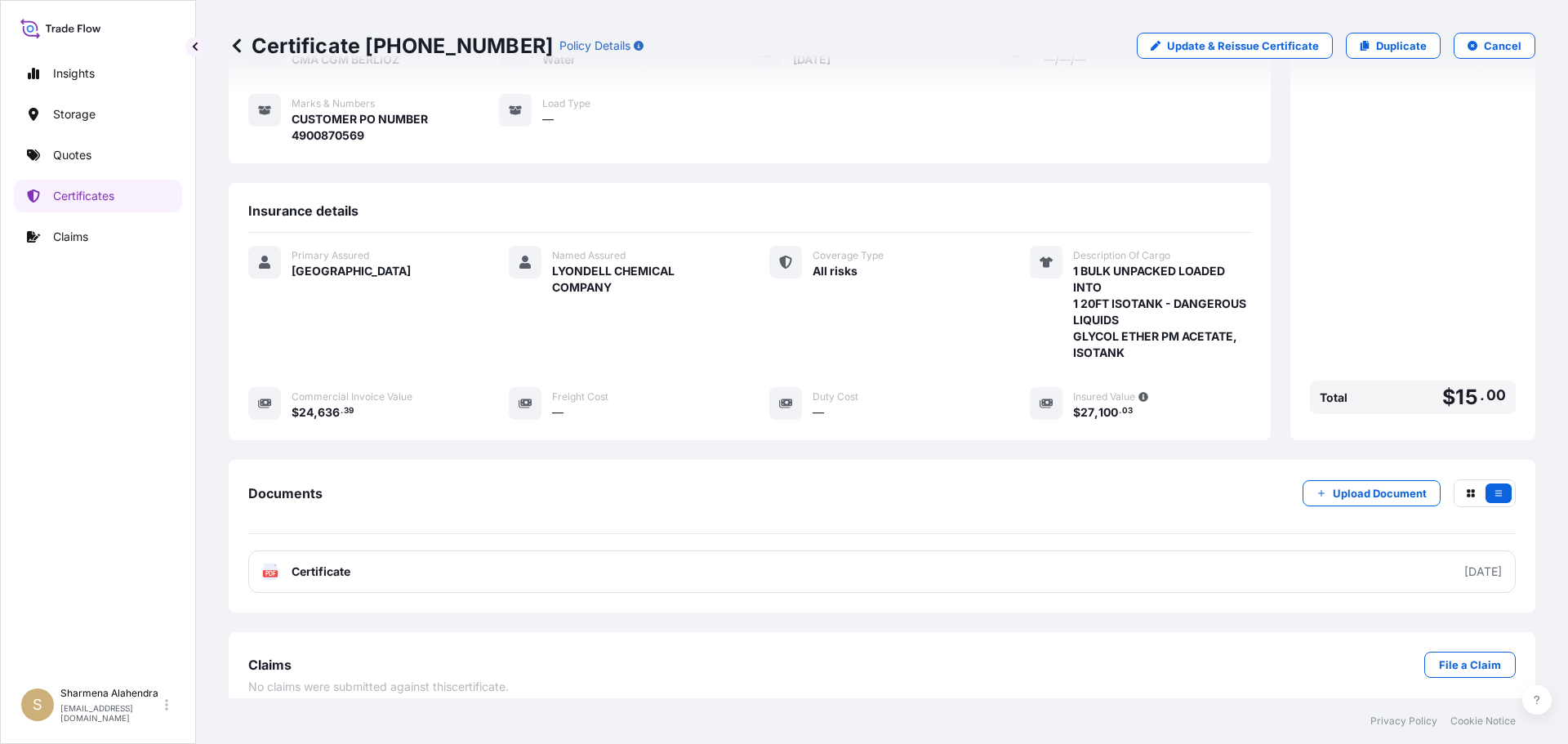
click at [863, 559] on link "PDF Certificate [DATE]" at bounding box center [882, 571] width 1268 height 42
